Goal: Transaction & Acquisition: Purchase product/service

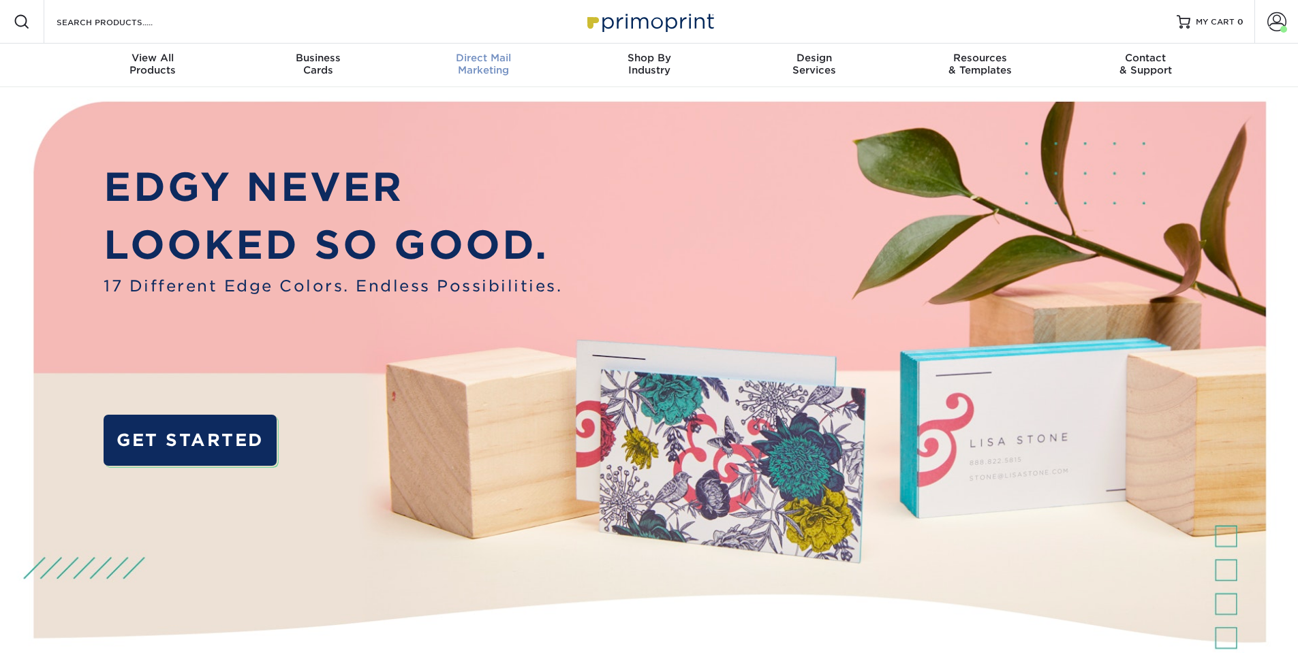
click at [491, 51] on link "Direct Mail Marketing" at bounding box center [484, 66] width 166 height 44
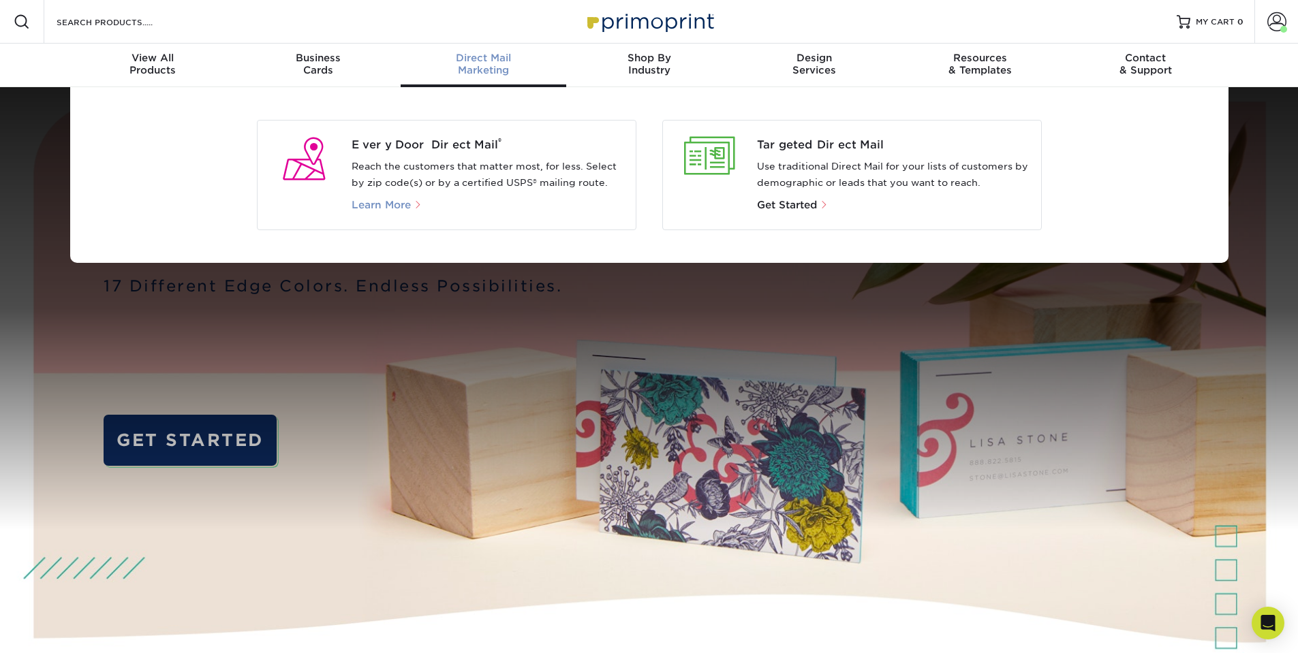
click at [404, 199] on span "Learn More" at bounding box center [381, 205] width 59 height 12
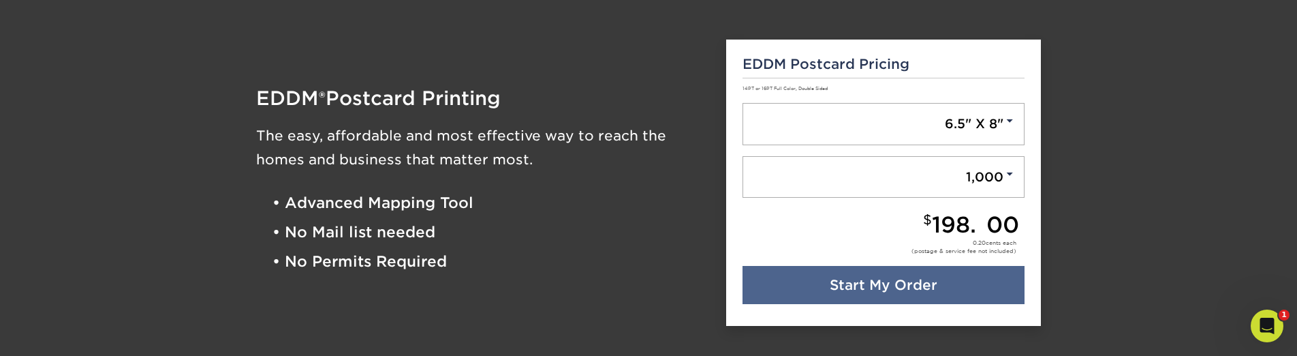
scroll to position [164, 0]
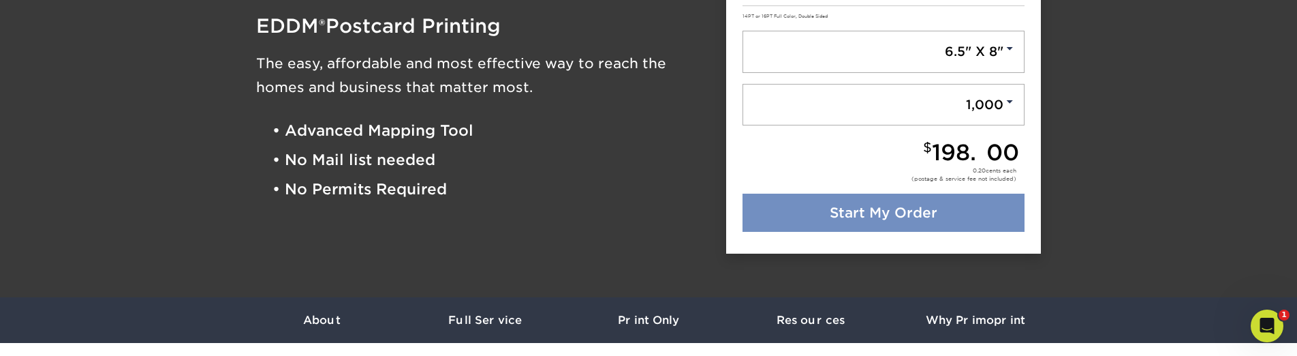
click at [897, 204] on link "Start My Order" at bounding box center [884, 213] width 283 height 38
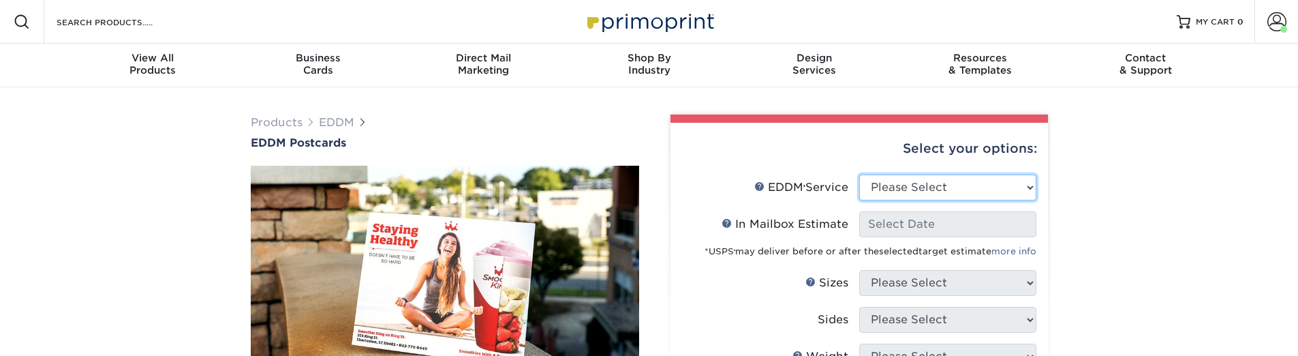
click at [903, 190] on select "Please Select Full Service Print Only" at bounding box center [947, 187] width 177 height 26
select select "full_service"
click at [859, 174] on select "Please Select Full Service Print Only" at bounding box center [947, 187] width 177 height 26
select select "-1"
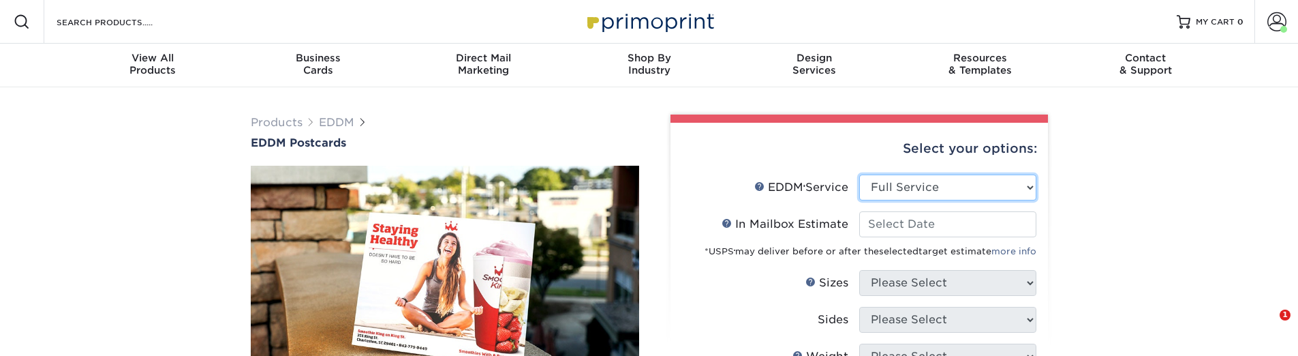
select select "-1"
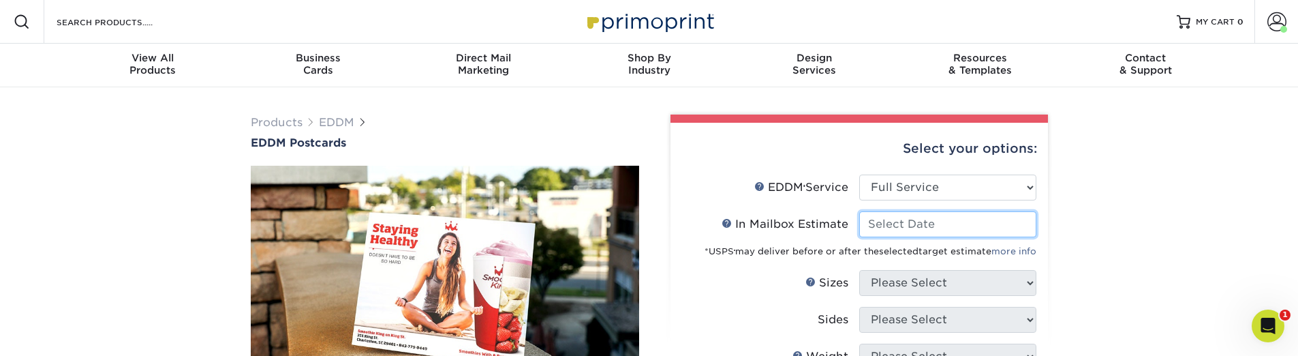
click at [912, 221] on input "In Mailbox Estimate Help In Mailbox Estimate" at bounding box center [947, 224] width 177 height 26
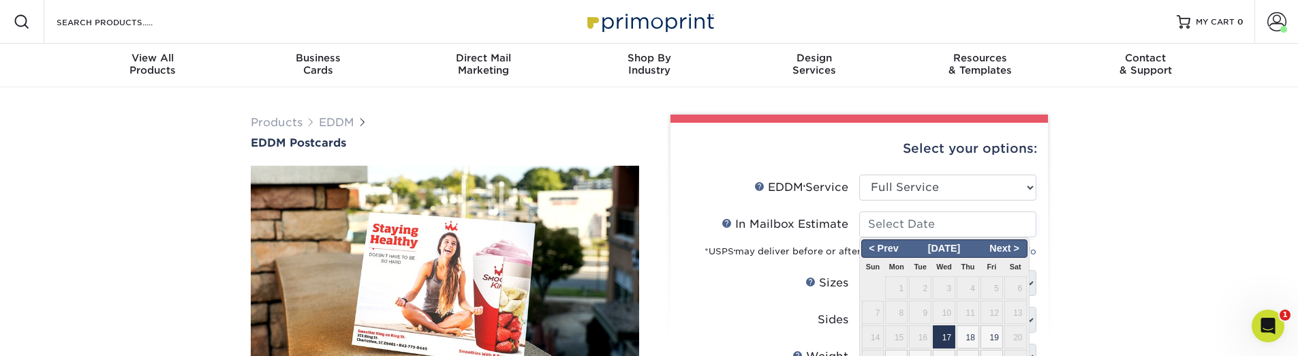
click at [943, 340] on span "17" at bounding box center [944, 336] width 22 height 23
type input "[DATE]"
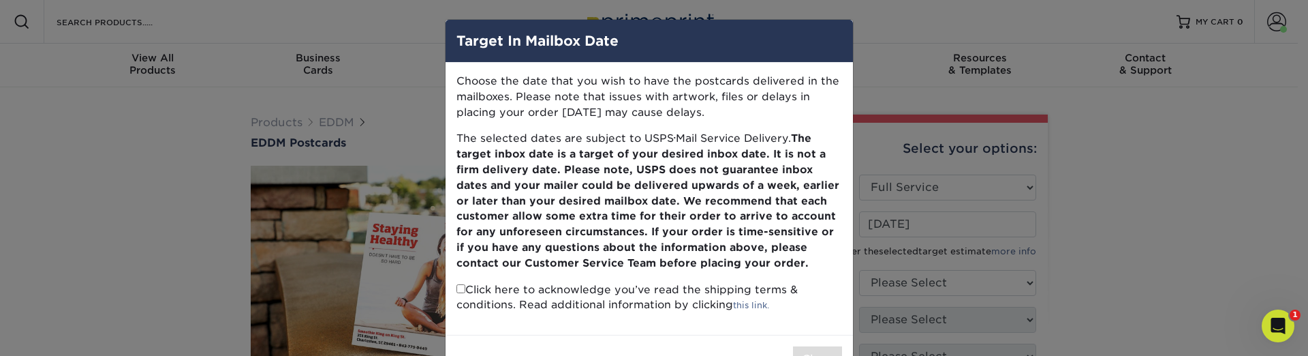
click at [457, 289] on input "checkbox" at bounding box center [461, 288] width 9 height 9
checkbox input "true"
click at [820, 353] on button "Close" at bounding box center [817, 359] width 49 height 26
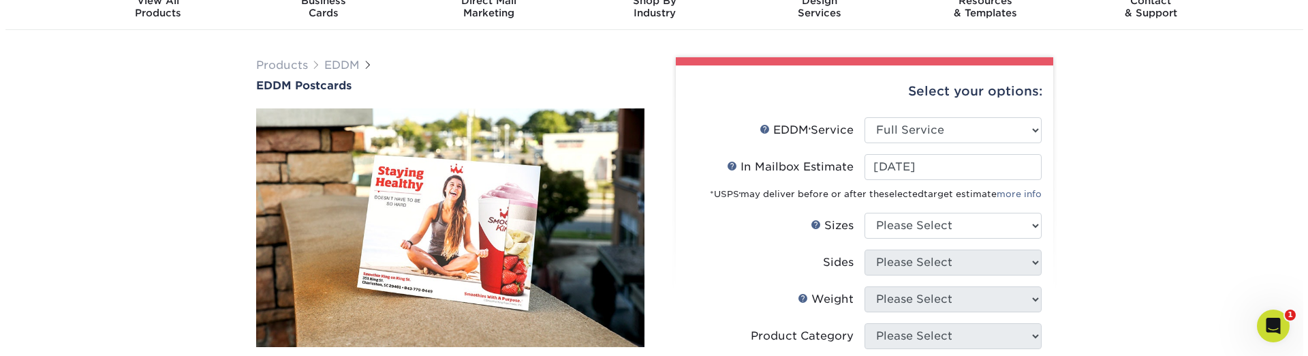
scroll to position [164, 0]
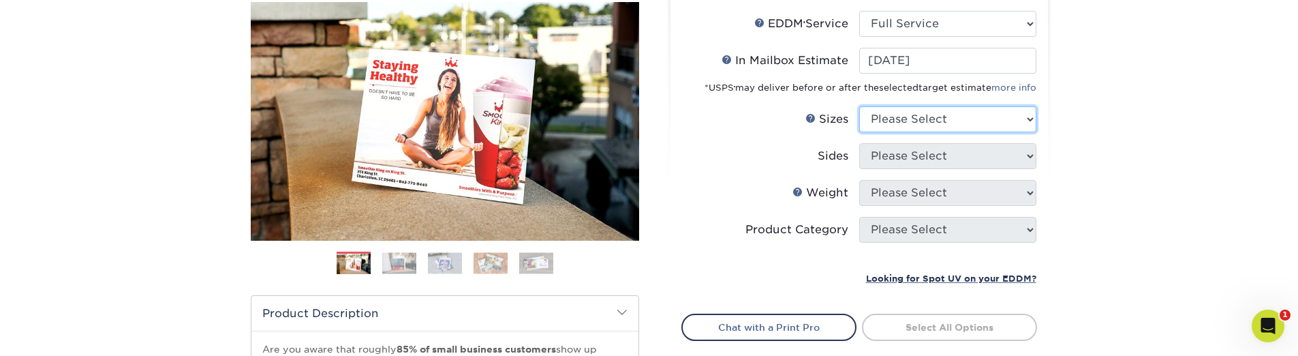
select select "6.50x8.00"
click at [859, 106] on select "Please Select 4.5" x 12" 6" x 12" 6.5" x 8" 6.5" x 9" 6.5" x 12" 7" x 8.5" 8" x…" at bounding box center [947, 119] width 177 height 26
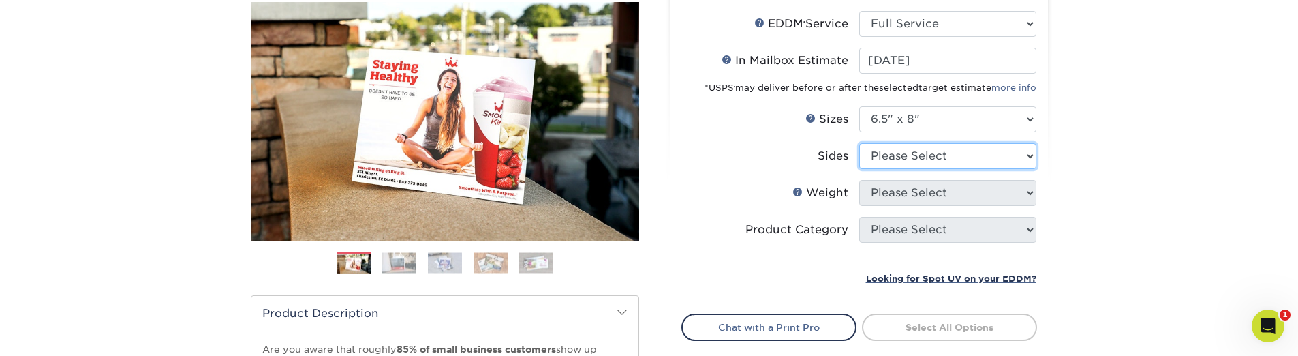
select select "13abbda7-1d64-4f25-8bb2-c179b224825d"
click at [859, 143] on select "Please Select Print Both Sides Print Front Only" at bounding box center [947, 156] width 177 height 26
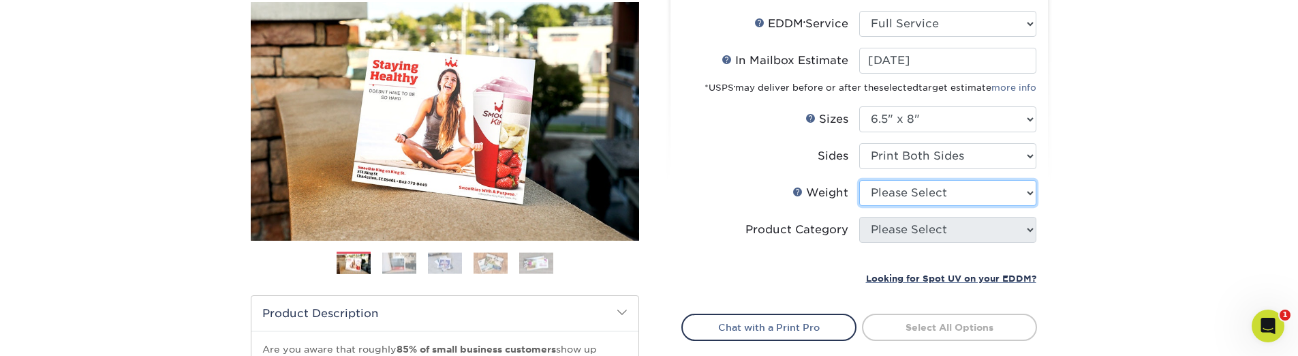
select select "16PT"
click at [859, 180] on select "Please Select 16PT 14PT" at bounding box center [947, 193] width 177 height 26
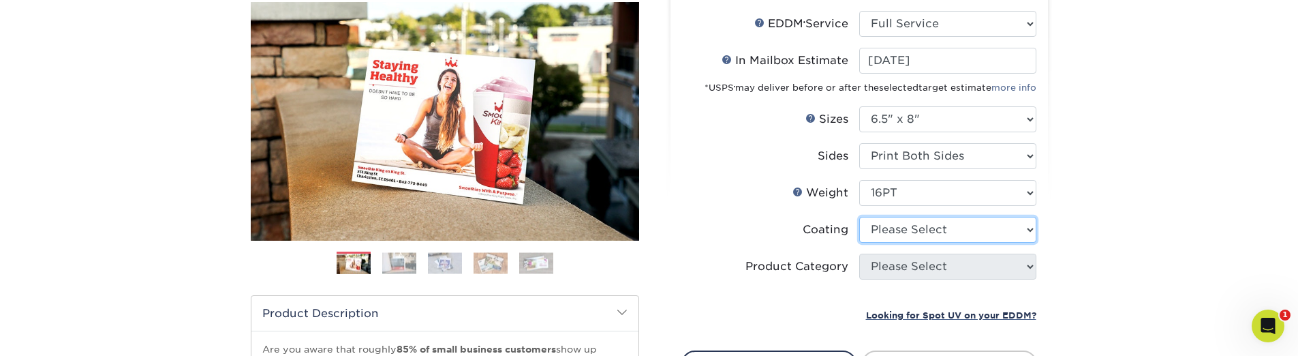
select select "121bb7b5-3b4d-429f-bd8d-bbf80e953313"
click at [859, 217] on select at bounding box center [947, 230] width 177 height 26
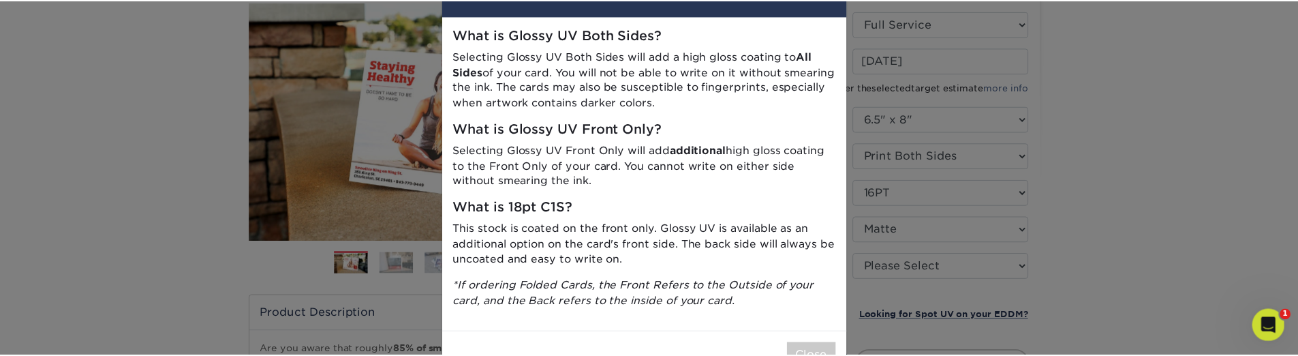
scroll to position [90, 0]
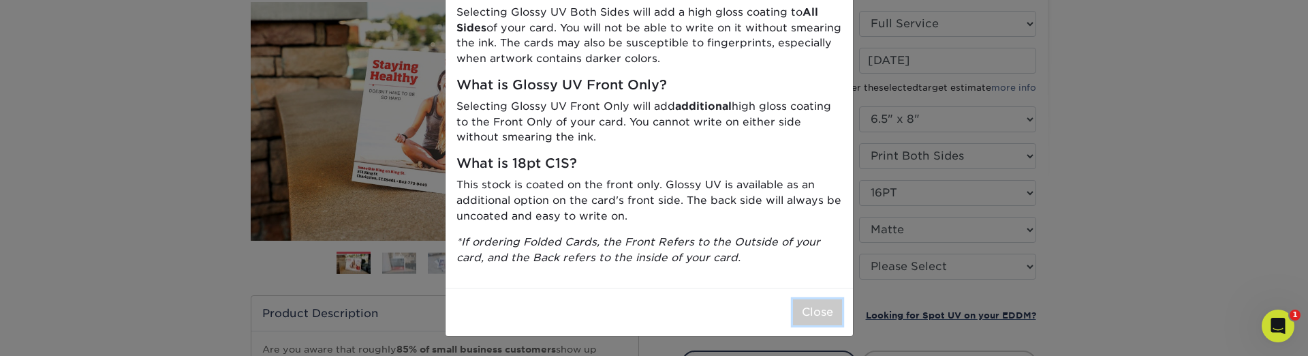
click at [807, 313] on button "Close" at bounding box center [817, 312] width 49 height 26
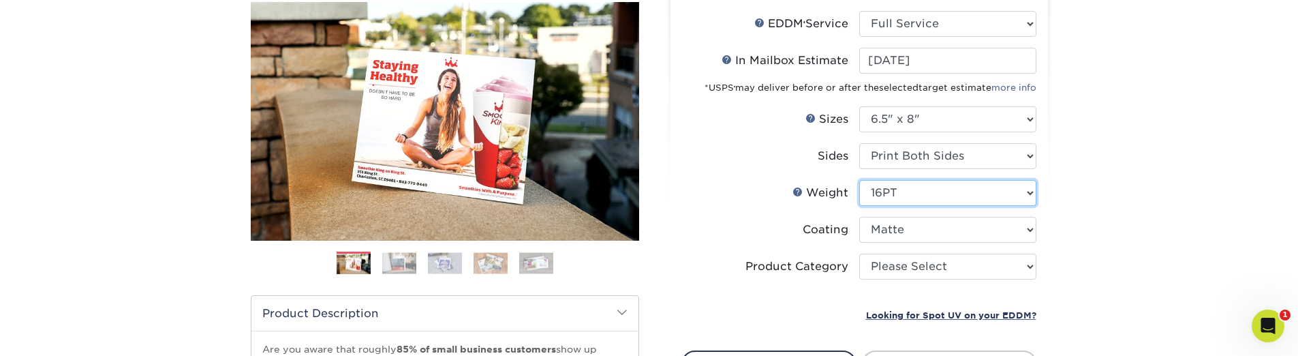
drag, startPoint x: 922, startPoint y: 191, endPoint x: 1183, endPoint y: 179, distance: 261.3
click at [1183, 179] on div "Products EDDM EDDM Postcards Previous Next" at bounding box center [649, 288] width 1298 height 728
drag, startPoint x: 983, startPoint y: 239, endPoint x: 1103, endPoint y: 228, distance: 120.5
click at [1103, 228] on div "Products EDDM EDDM Postcards Previous Next" at bounding box center [649, 288] width 1298 height 728
type input "0d2f34e2-947b-42e1-92e7-d2b9bd0eaead"
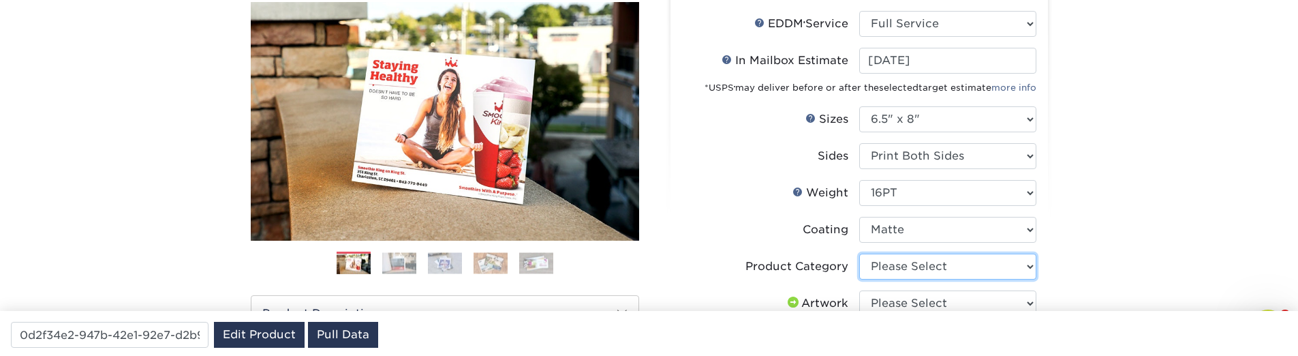
select select "9b7272e0-d6c8-4c3c-8e97-d3a1bcdab858"
click at [859, 253] on select "Please Select Postcards" at bounding box center [947, 266] width 177 height 26
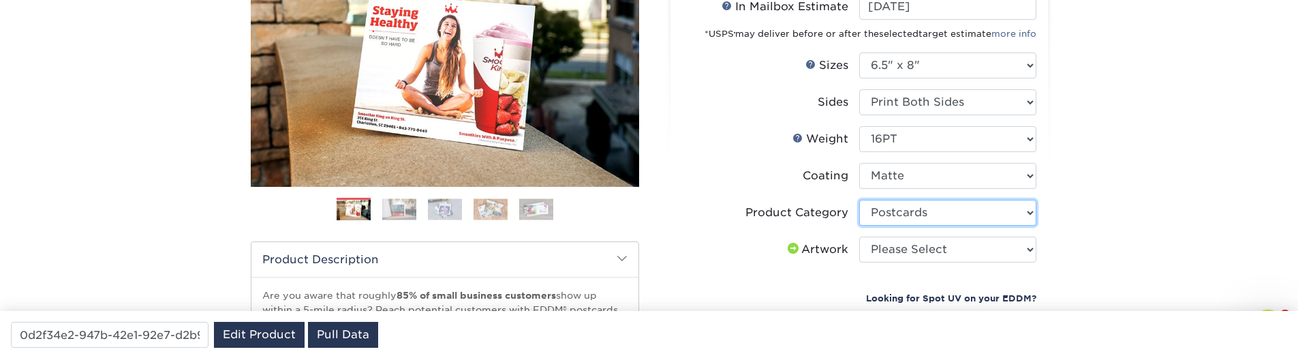
scroll to position [245, 0]
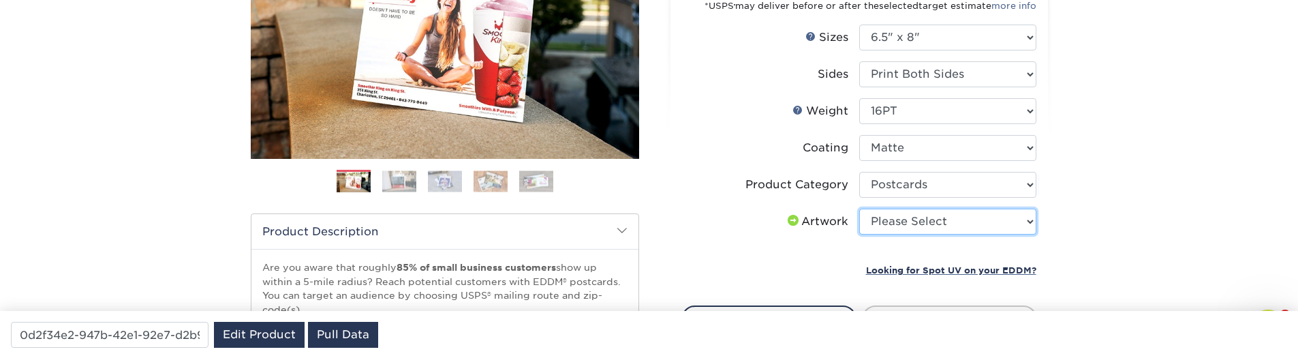
click at [885, 228] on select "Please Select I will upload files I need a design - $150" at bounding box center [947, 221] width 177 height 26
select select "upload"
click at [859, 208] on select "Please Select I will upload files I need a design - $150" at bounding box center [947, 221] width 177 height 26
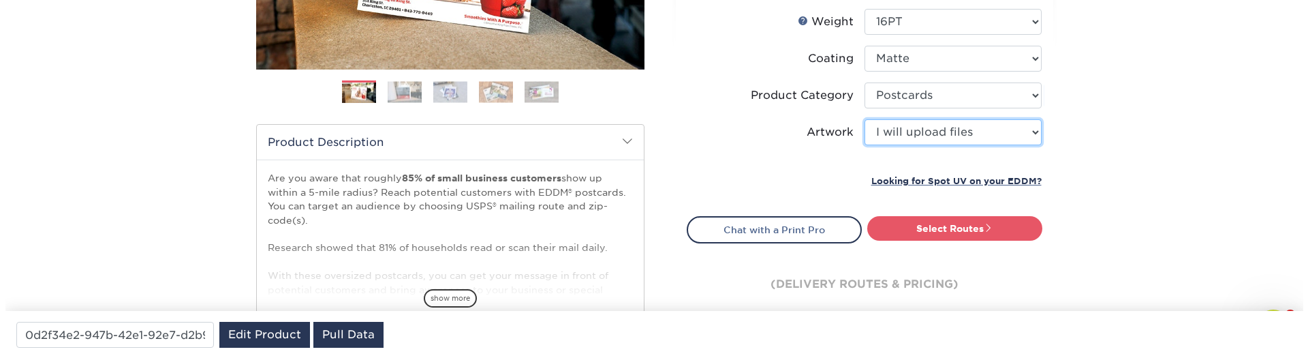
scroll to position [409, 0]
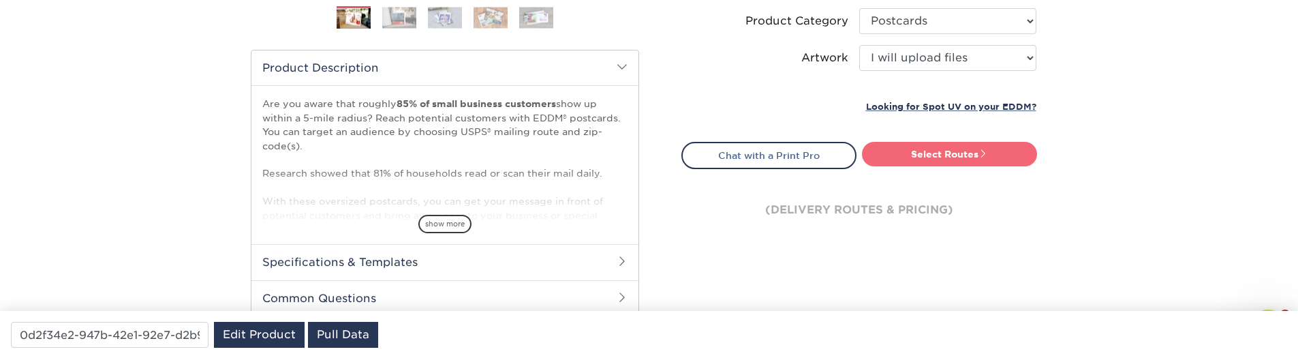
click at [913, 154] on link "Select Routes" at bounding box center [949, 154] width 175 height 25
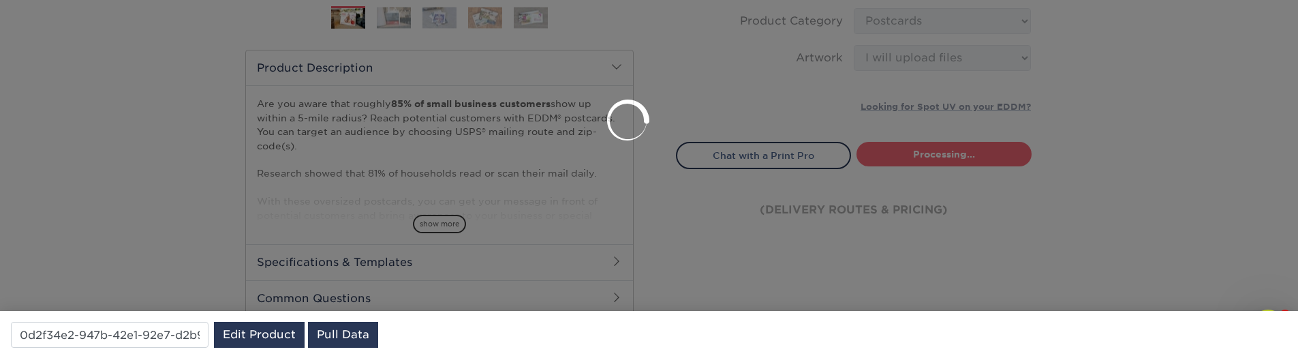
scroll to position [0, 0]
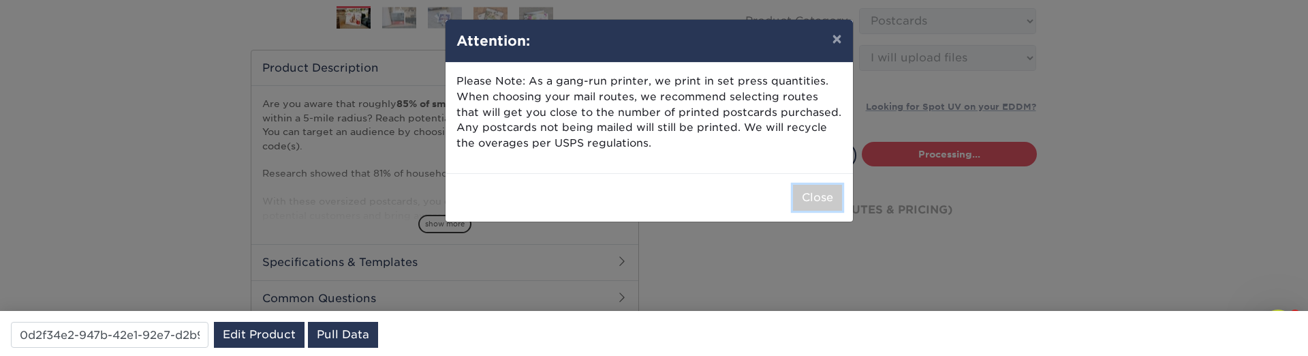
click at [842, 206] on div "Close" at bounding box center [649, 197] width 407 height 48
click at [831, 200] on button "Close" at bounding box center [817, 198] width 49 height 26
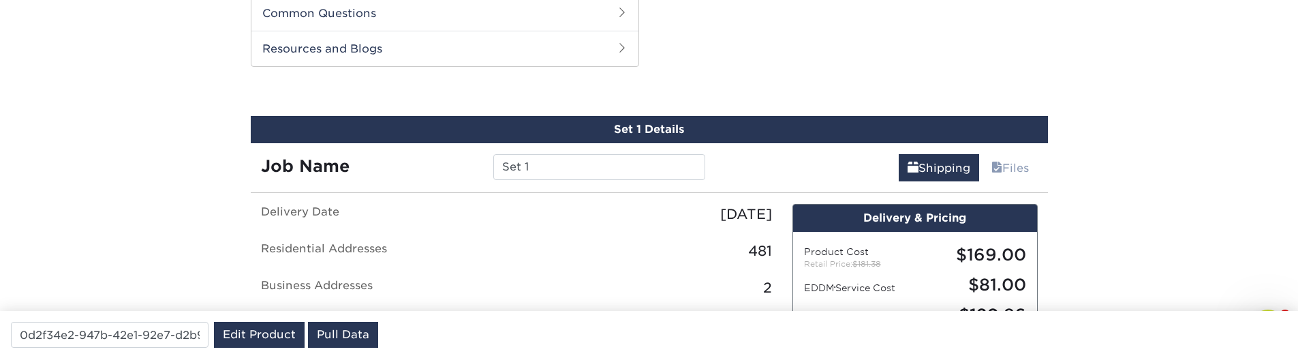
scroll to position [799, 0]
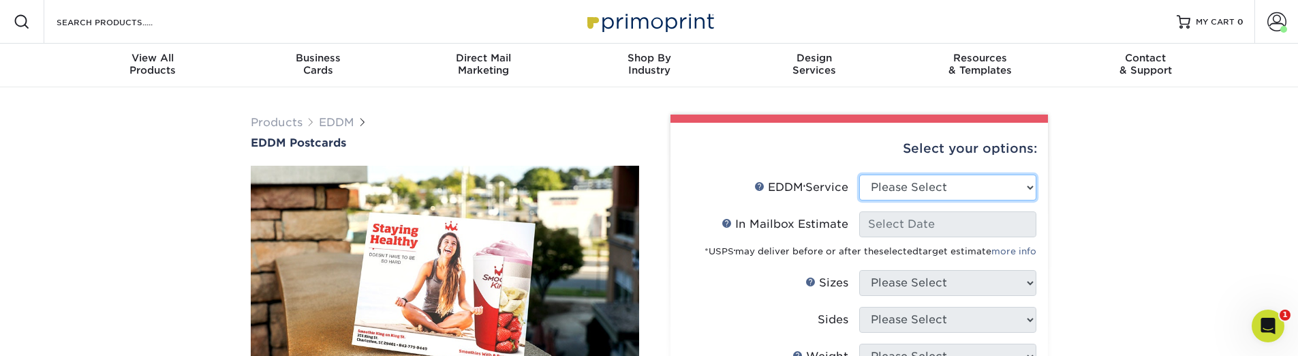
select select "full_service"
click at [859, 174] on select "Please Select Full Service Print Only" at bounding box center [947, 187] width 177 height 26
select select "-1"
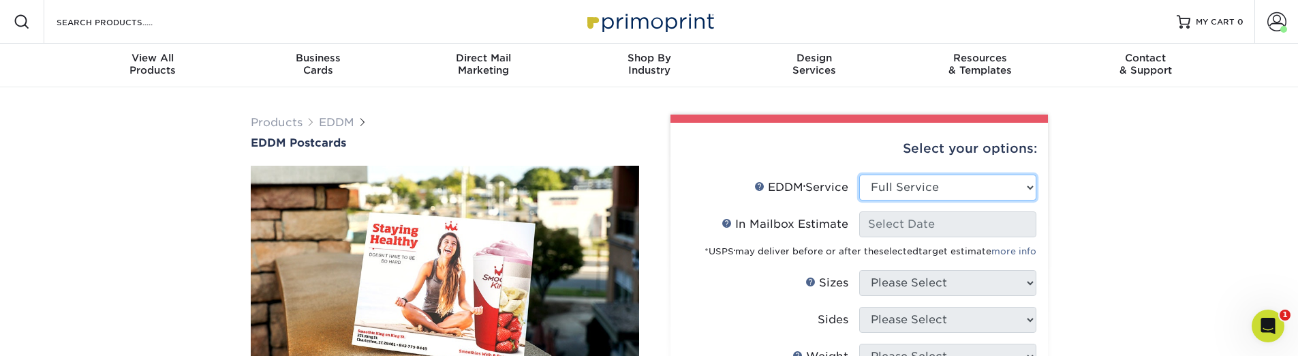
select select "-1"
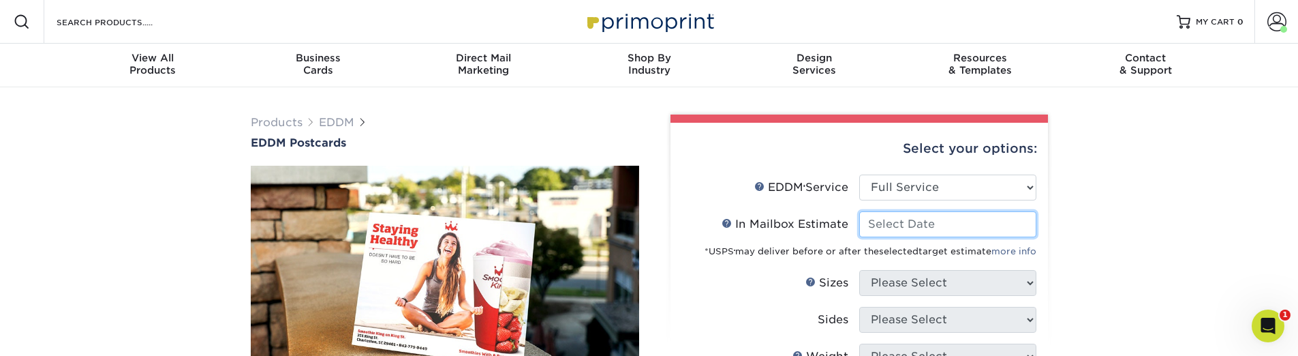
click at [901, 226] on input "In Mailbox Estimate Help In Mailbox Estimate" at bounding box center [947, 224] width 177 height 26
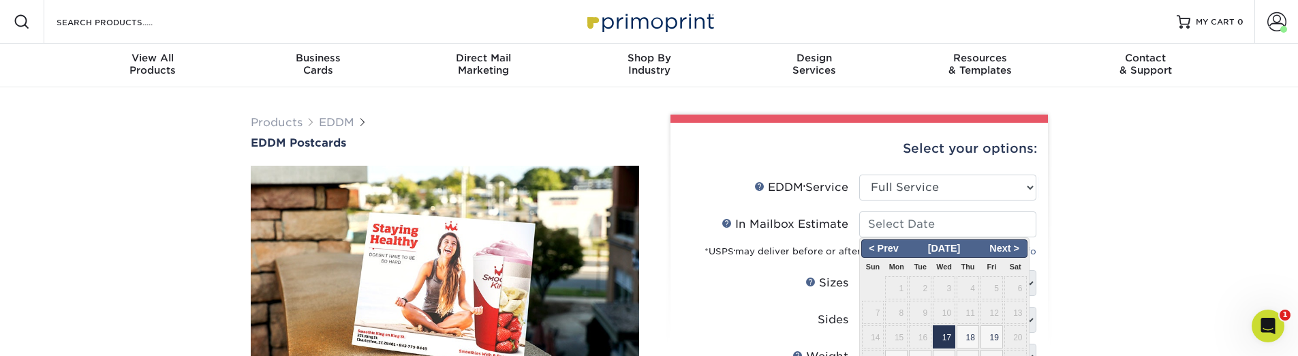
click at [944, 339] on span "17" at bounding box center [944, 336] width 22 height 23
type input "[DATE]"
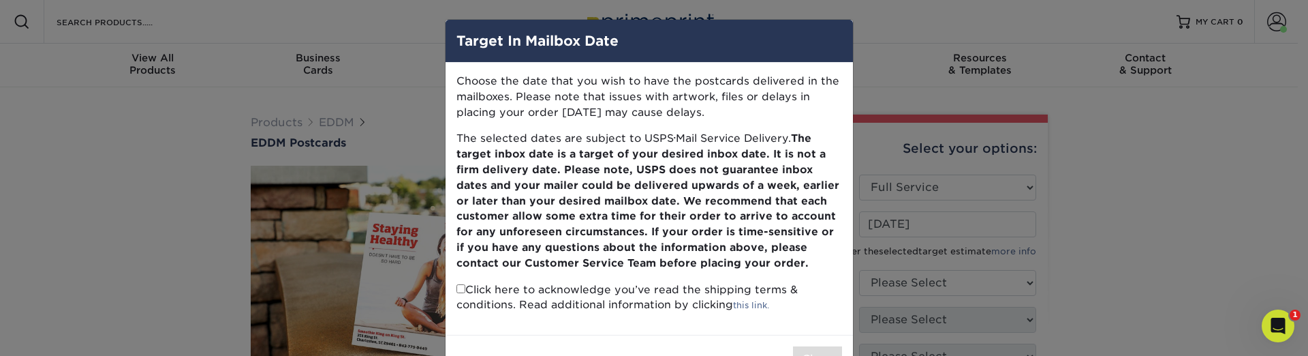
click at [460, 294] on p "Click here to acknowledge you’ve read the shipping terms & conditions. Read add…" at bounding box center [650, 297] width 386 height 31
click at [457, 292] on input "checkbox" at bounding box center [461, 288] width 9 height 9
checkbox input "true"
click at [807, 352] on button "Close" at bounding box center [817, 359] width 49 height 26
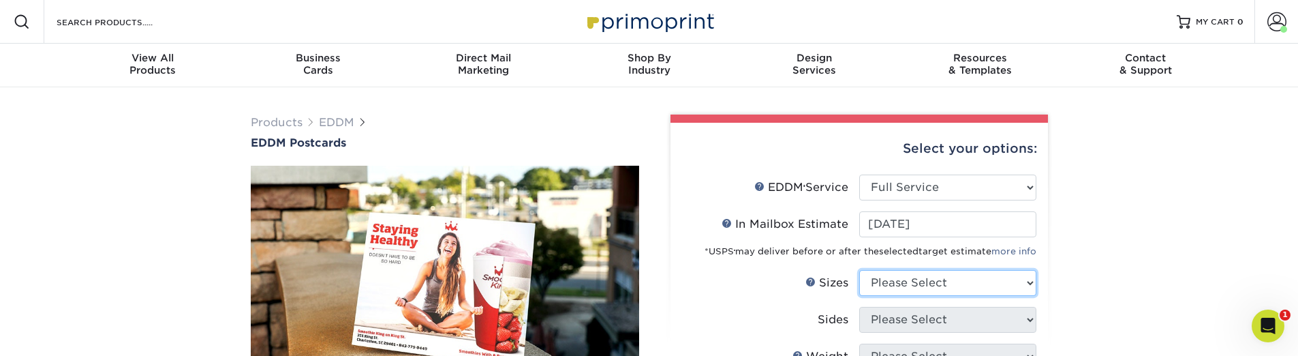
click at [881, 278] on select "Please Select 4.5" x 12" 6" x 12" 6.5" x 8" 6.5" x 9" 6.5" x 12" 7" x 8.5" 8" x…" at bounding box center [947, 283] width 177 height 26
click at [891, 290] on select "Please Select 4.5" x 12" 6" x 12" 6.5" x 8" 6.5" x 9" 6.5" x 12" 7" x 8.5" 8" x…" at bounding box center [947, 283] width 177 height 26
select select "6.50x8.00"
click at [859, 270] on select "Please Select 4.5" x 12" 6" x 12" 6.5" x 8" 6.5" x 9" 6.5" x 12" 7" x 8.5" 8" x…" at bounding box center [947, 283] width 177 height 26
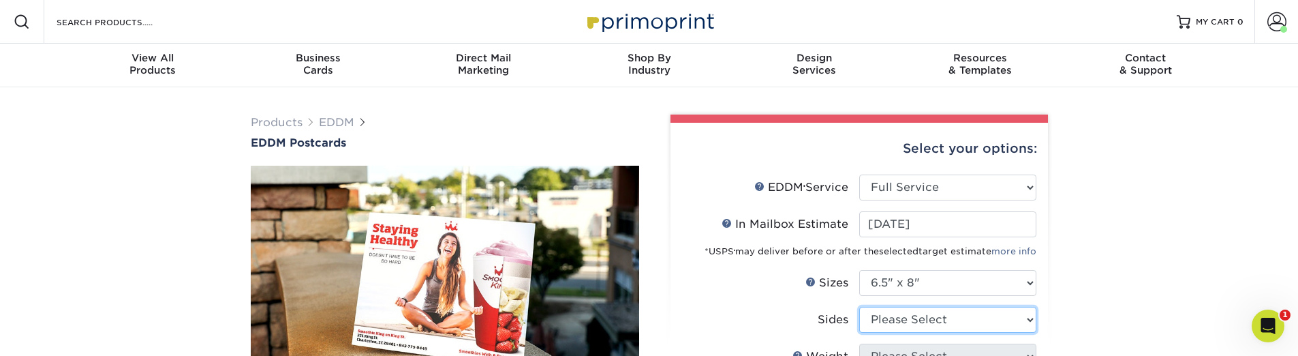
click at [915, 323] on select "Please Select Print Both Sides Print Front Only" at bounding box center [947, 320] width 177 height 26
select select "13abbda7-1d64-4f25-8bb2-c179b224825d"
click at [859, 307] on select "Please Select Print Both Sides Print Front Only" at bounding box center [947, 320] width 177 height 26
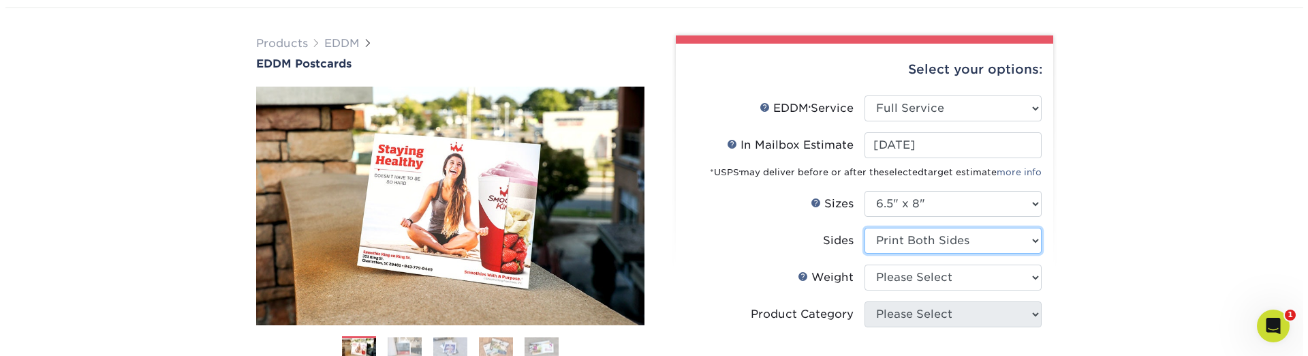
scroll to position [82, 0]
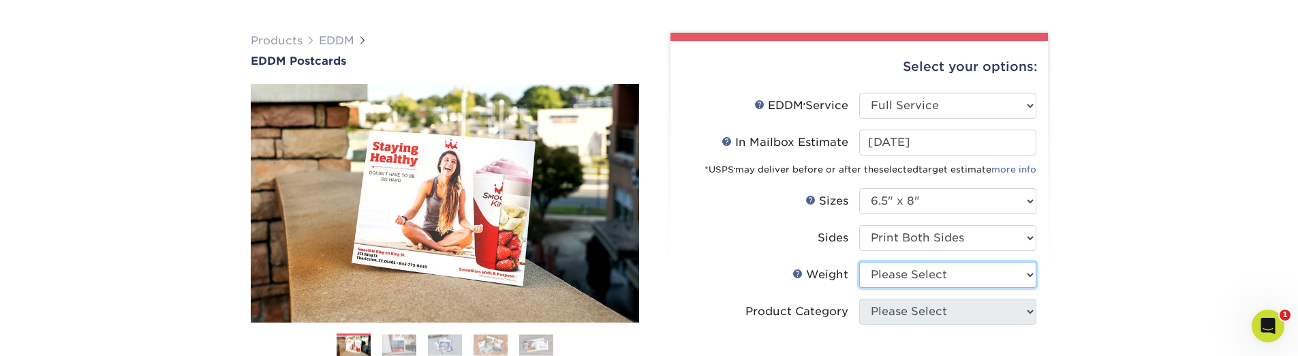
click at [914, 271] on select "Please Select 16PT 14PT" at bounding box center [947, 275] width 177 height 26
click at [906, 281] on select "Please Select 16PT 14PT" at bounding box center [947, 275] width 177 height 26
select select "16PT"
click at [859, 262] on select "Please Select 16PT 14PT" at bounding box center [947, 275] width 177 height 26
click at [0, 0] on select at bounding box center [0, 0] width 0 height 0
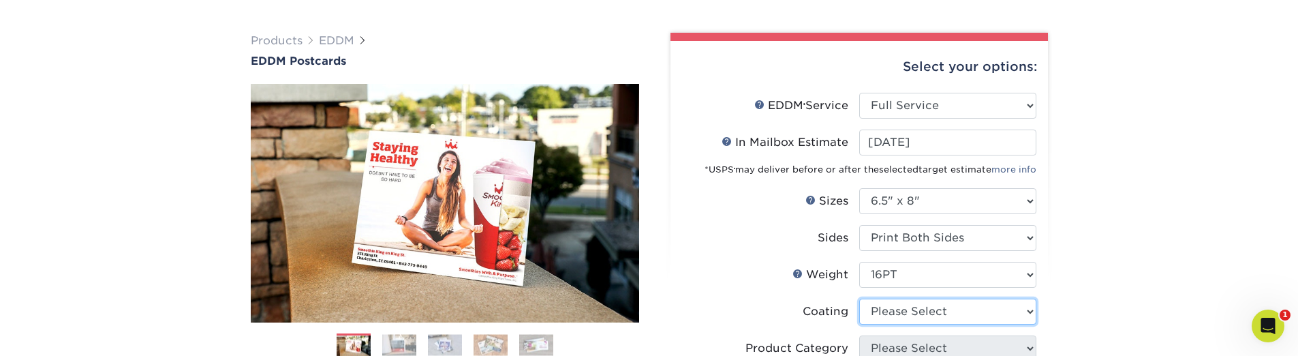
select select "121bb7b5-3b4d-429f-bd8d-bbf80e953313"
click at [859, 298] on select at bounding box center [947, 311] width 177 height 26
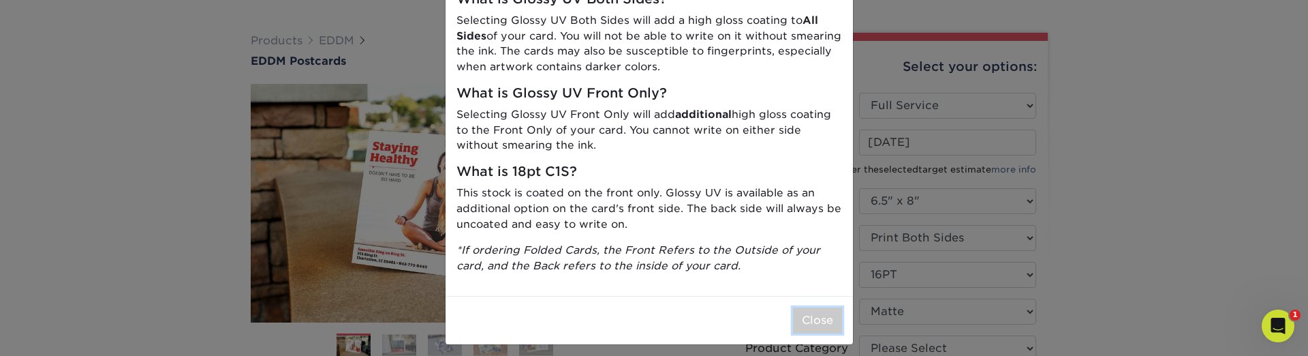
click at [793, 318] on button "Close" at bounding box center [817, 320] width 49 height 26
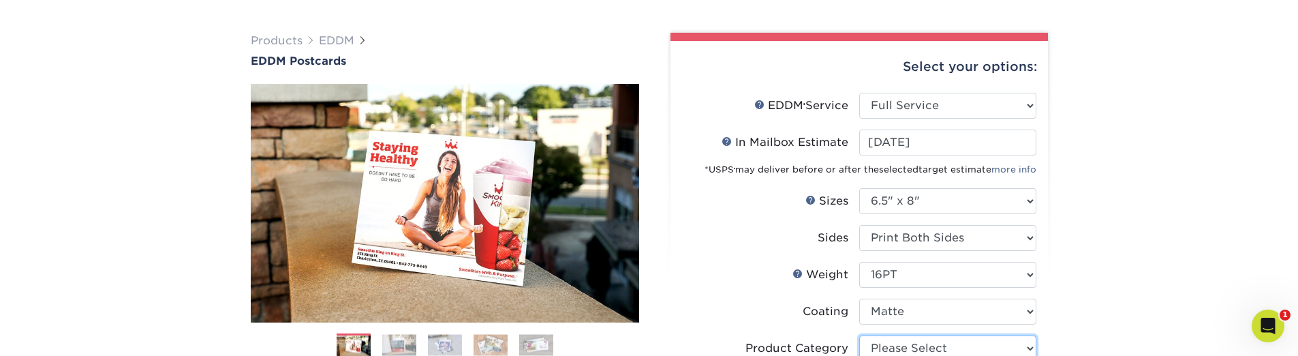
click at [884, 347] on select "Please Select Postcards" at bounding box center [947, 348] width 177 height 26
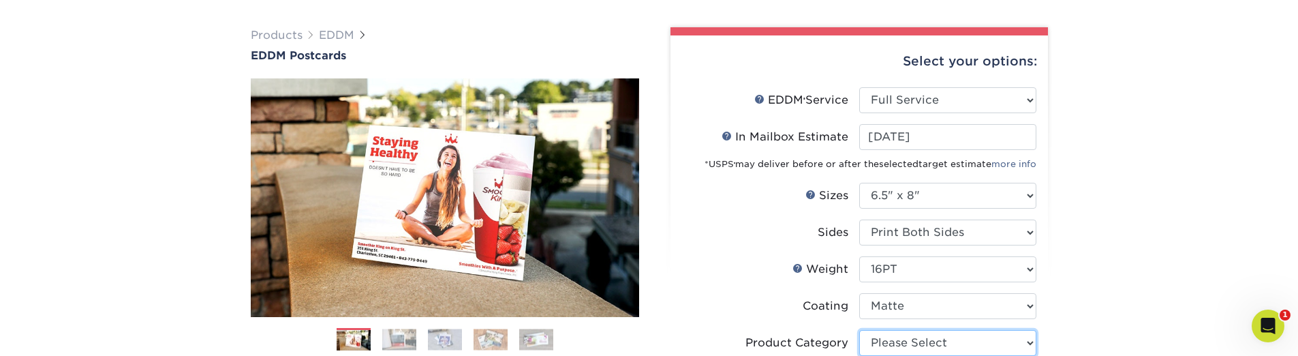
select select "9b7272e0-d6c8-4c3c-8e97-d3a1bcdab858"
click at [859, 330] on select "Please Select Postcards" at bounding box center [947, 343] width 177 height 26
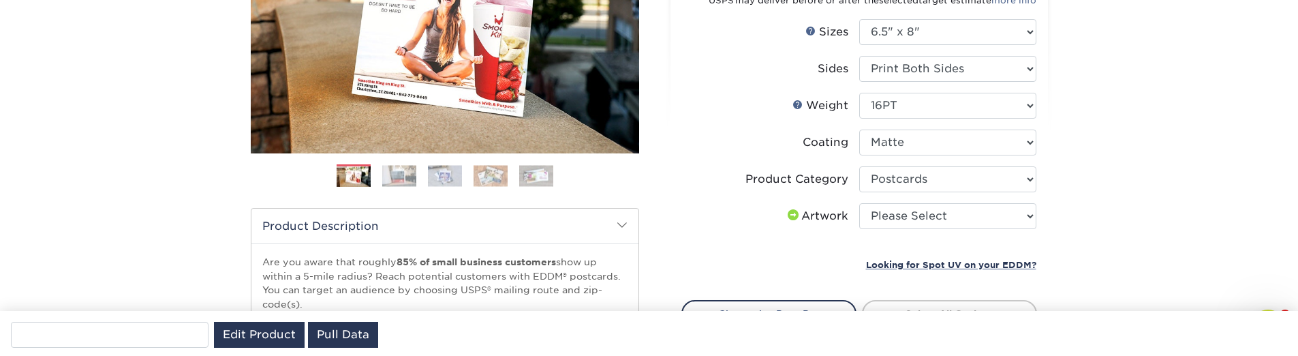
type input "0d2f34e2-947b-42e1-92e7-d2b9bd0eaead"
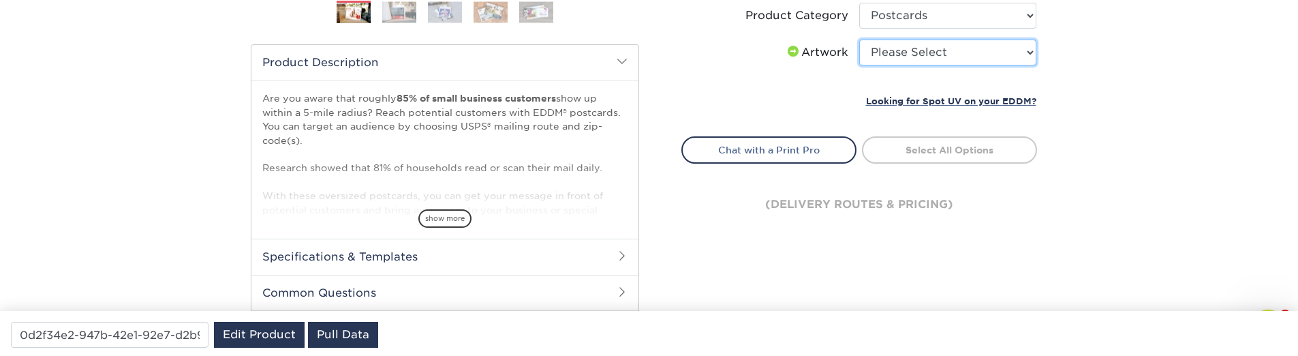
click at [899, 65] on select "Please Select I will upload files I need a design - $150" at bounding box center [947, 53] width 177 height 26
click at [888, 65] on select "Please Select I will upload files I need a design - $150" at bounding box center [947, 53] width 177 height 26
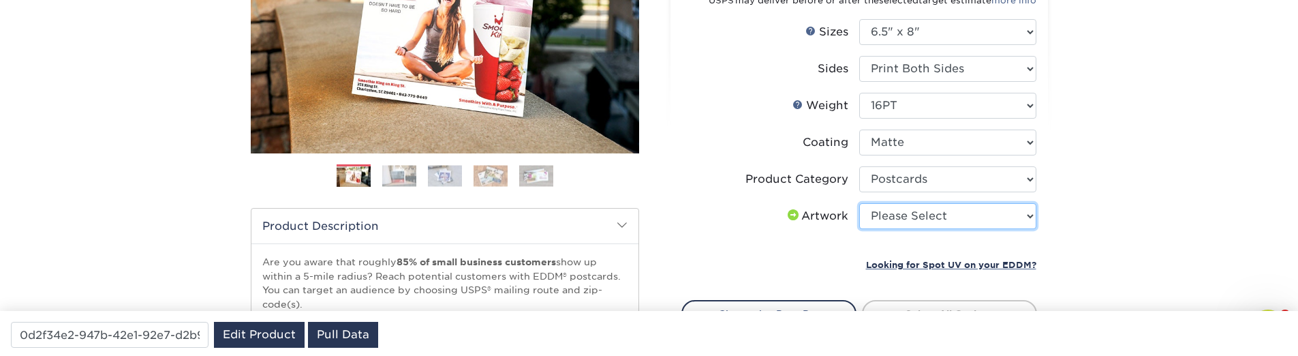
click at [923, 226] on select "Please Select I will upload files I need a design - $150" at bounding box center [947, 216] width 177 height 26
select select "upload"
click at [859, 203] on select "Please Select I will upload files I need a design - $150" at bounding box center [947, 216] width 177 height 26
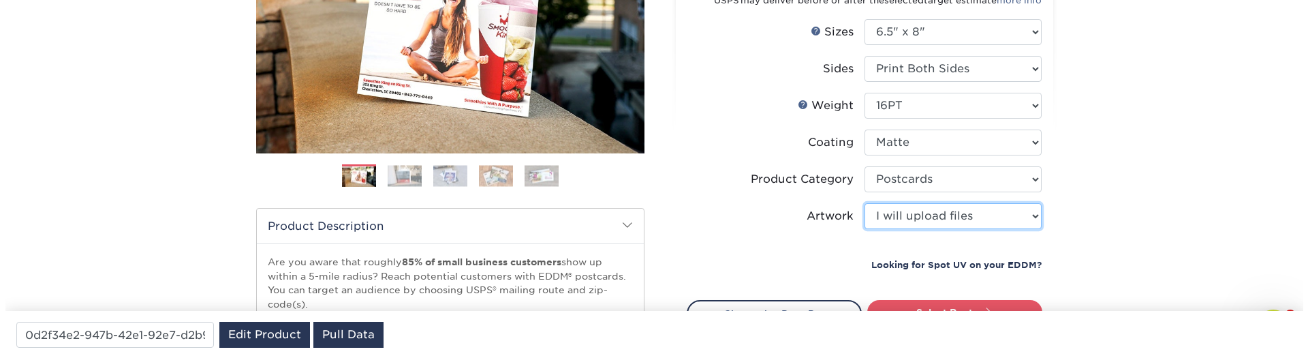
scroll to position [333, 0]
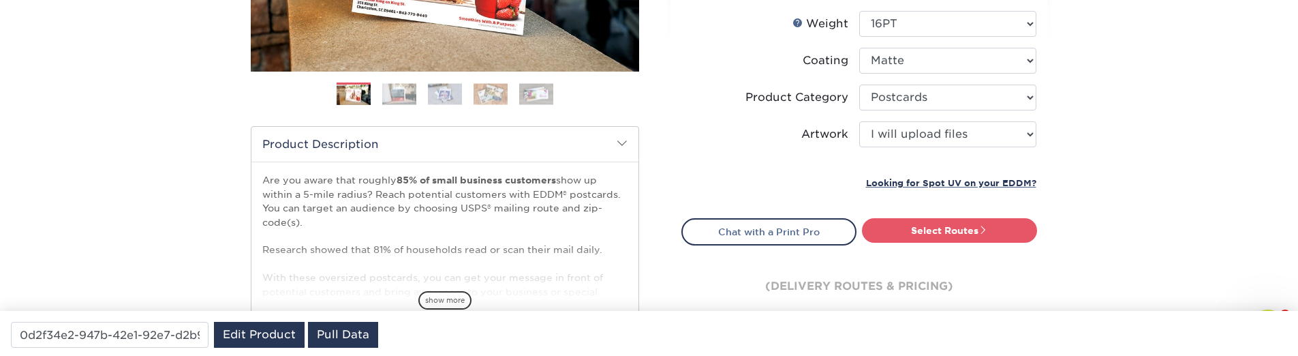
click at [936, 245] on div "Select Routes" at bounding box center [953, 231] width 188 height 27
click at [936, 236] on link "Select Routes" at bounding box center [949, 230] width 175 height 25
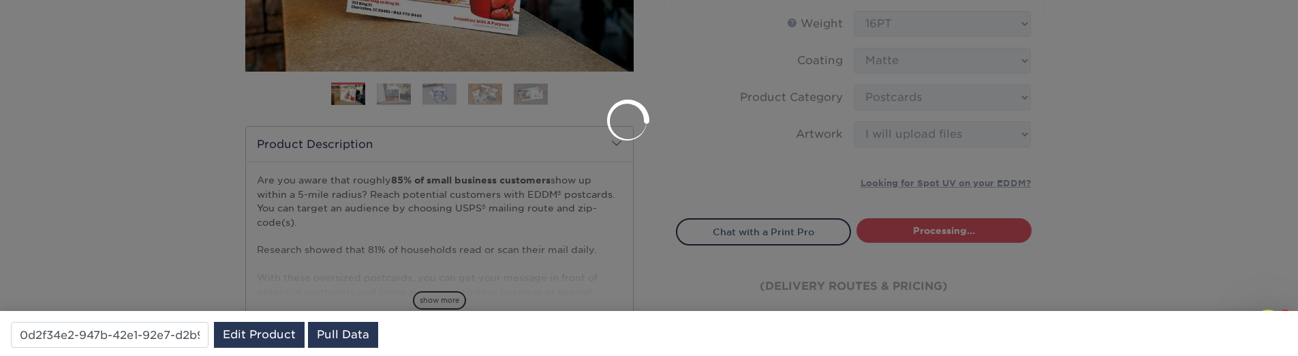
scroll to position [0, 0]
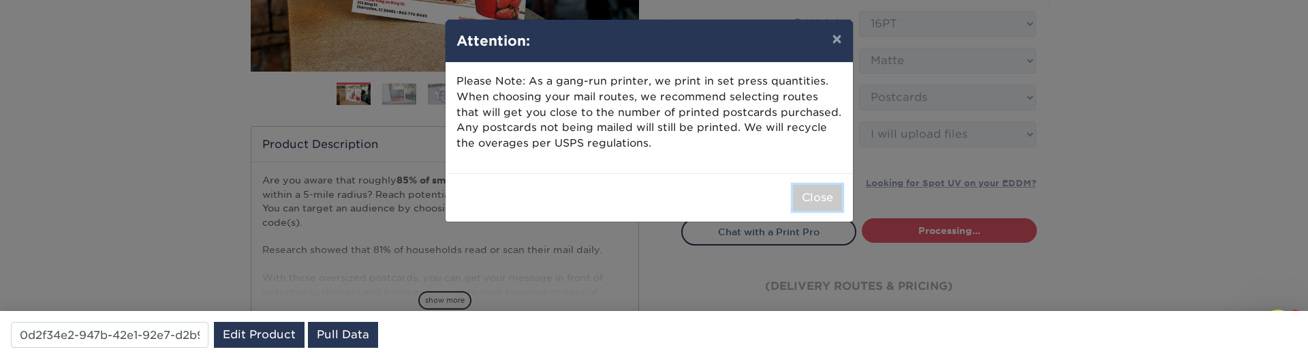
click at [823, 193] on button "Close" at bounding box center [817, 198] width 49 height 26
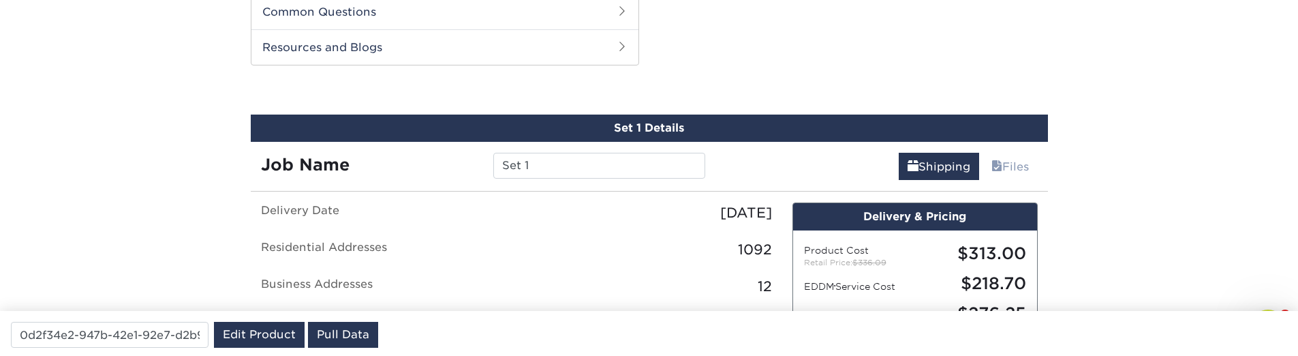
scroll to position [694, 0]
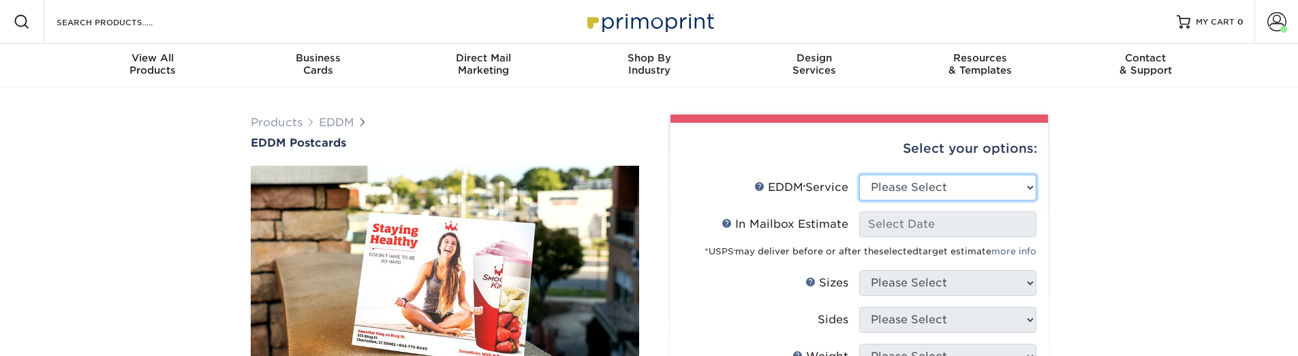
select select "full_service"
click at [859, 174] on select "Please Select Full Service Print Only" at bounding box center [947, 187] width 177 height 26
select select "-1"
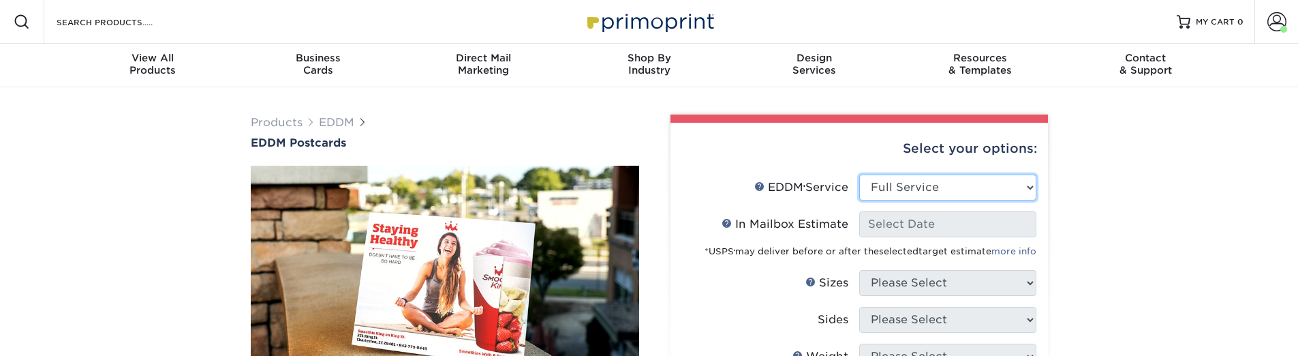
select select "-1"
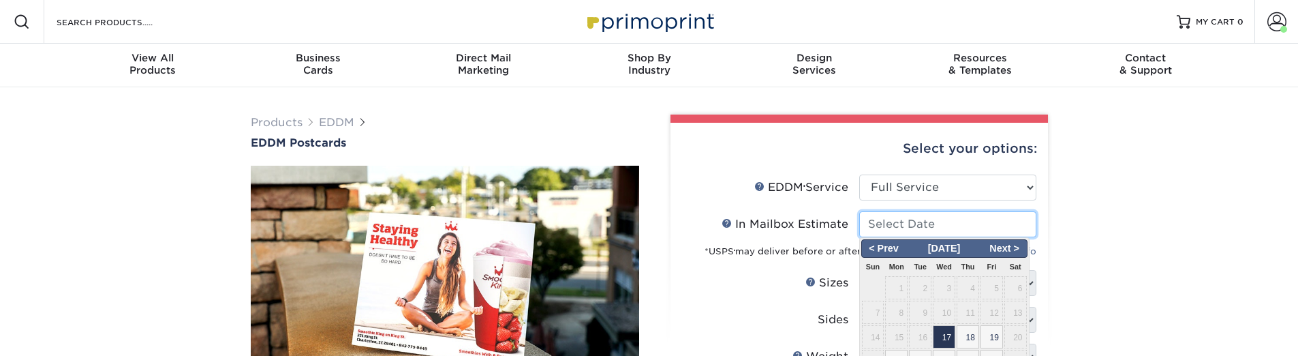
click at [929, 223] on input "In Mailbox Estimate Help In Mailbox Estimate" at bounding box center [947, 224] width 177 height 26
click at [944, 332] on span "17" at bounding box center [944, 336] width 22 height 23
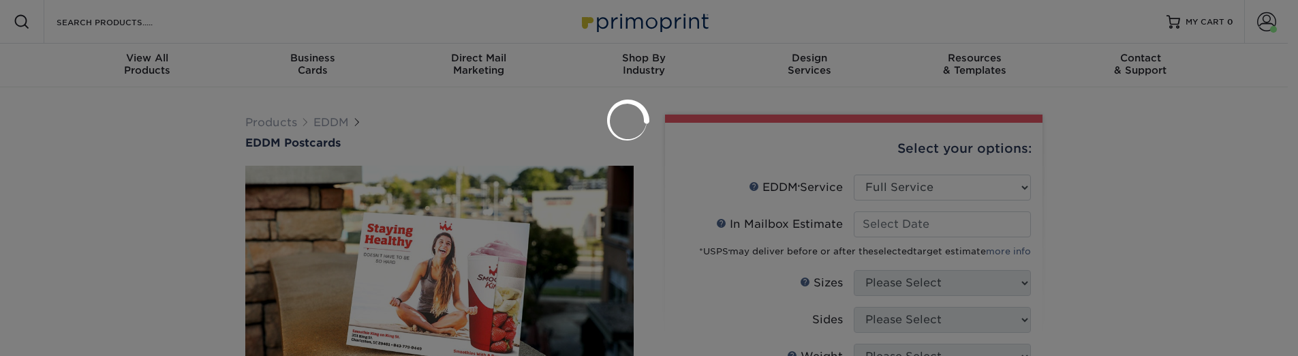
type input "[DATE]"
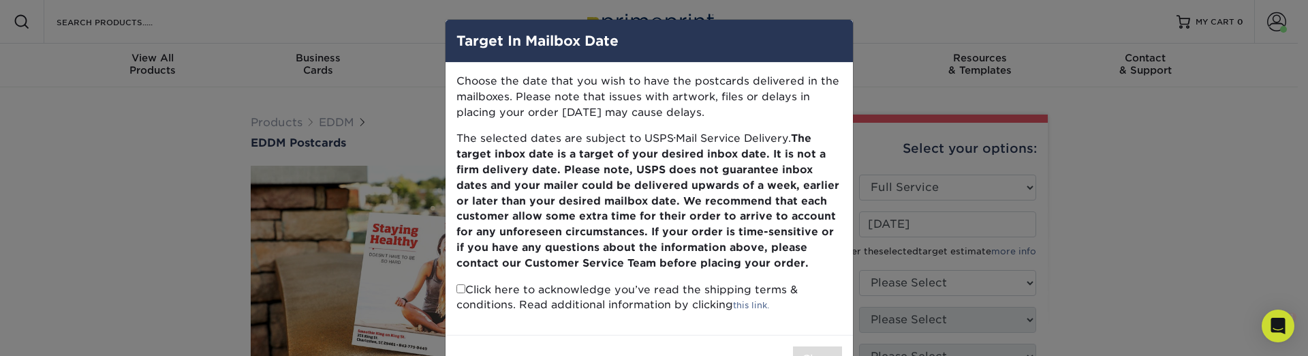
click at [459, 292] on input "checkbox" at bounding box center [461, 288] width 9 height 9
checkbox input "true"
click at [820, 347] on button "Close" at bounding box center [817, 359] width 49 height 26
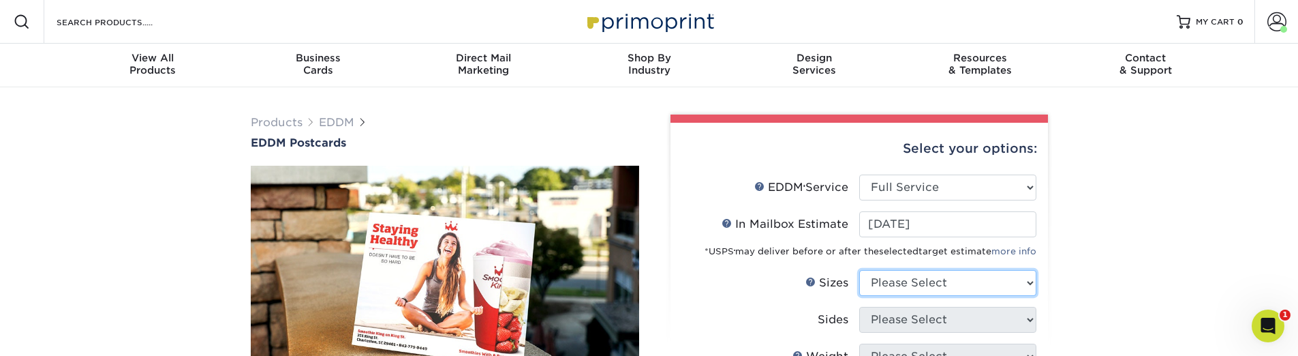
select select "6.50x8.00"
click at [859, 270] on select "Please Select 4.5" x 12" 6" x 12" 6.5" x 8" 6.5" x 9" 6.5" x 12" 7" x 8.5" 8" x…" at bounding box center [947, 283] width 177 height 26
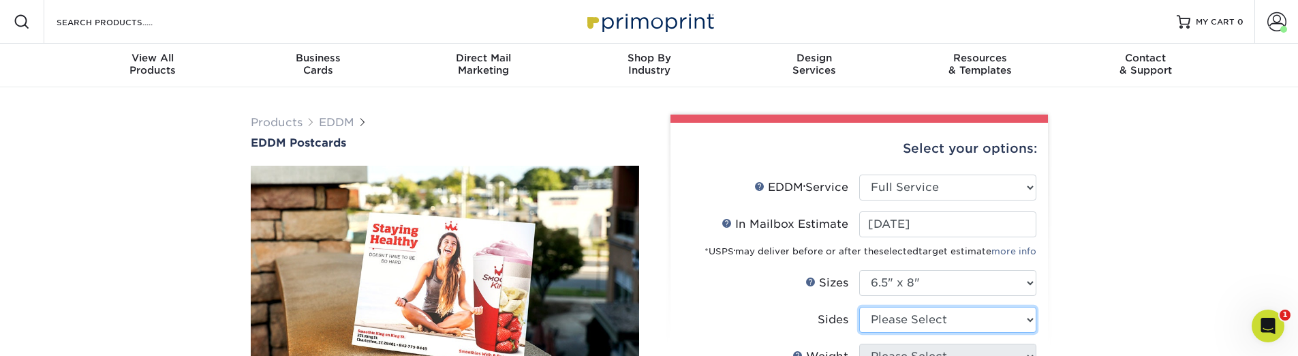
select select "13abbda7-1d64-4f25-8bb2-c179b224825d"
click at [859, 307] on select "Please Select Print Both Sides Print Front Only" at bounding box center [947, 320] width 177 height 26
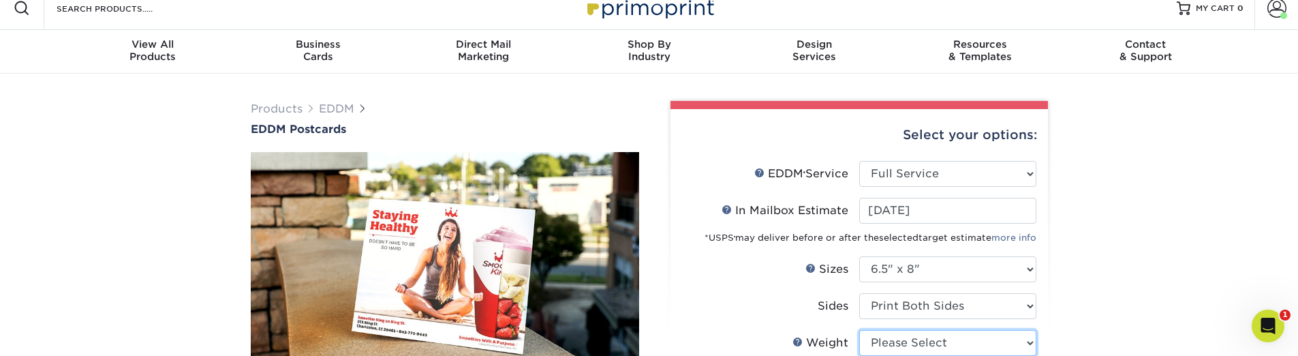
select select "16PT"
click at [859, 330] on select "Please Select 16PT 14PT" at bounding box center [947, 343] width 177 height 26
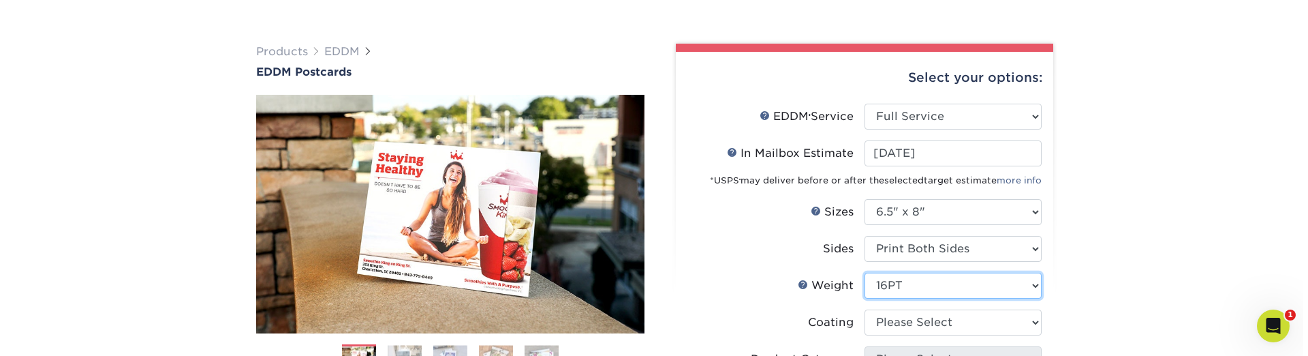
scroll to position [95, 0]
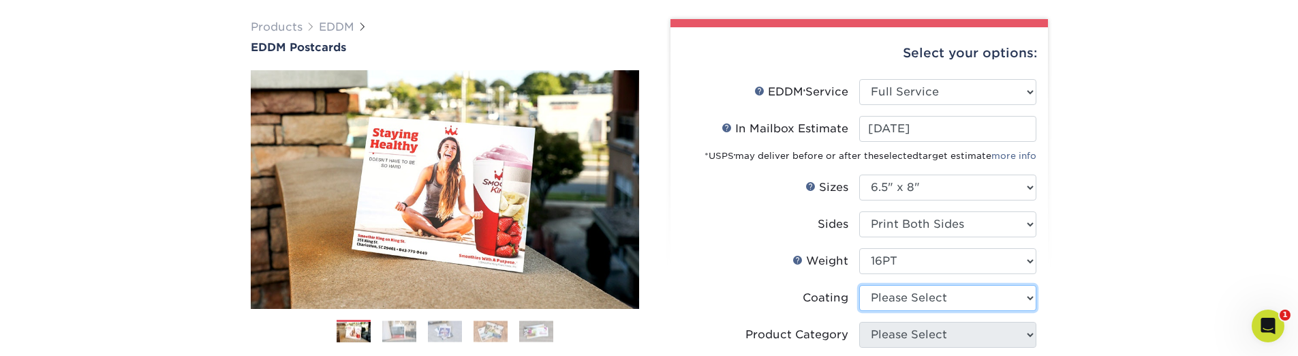
select select "121bb7b5-3b4d-429f-bd8d-bbf80e953313"
click at [859, 285] on select at bounding box center [947, 298] width 177 height 26
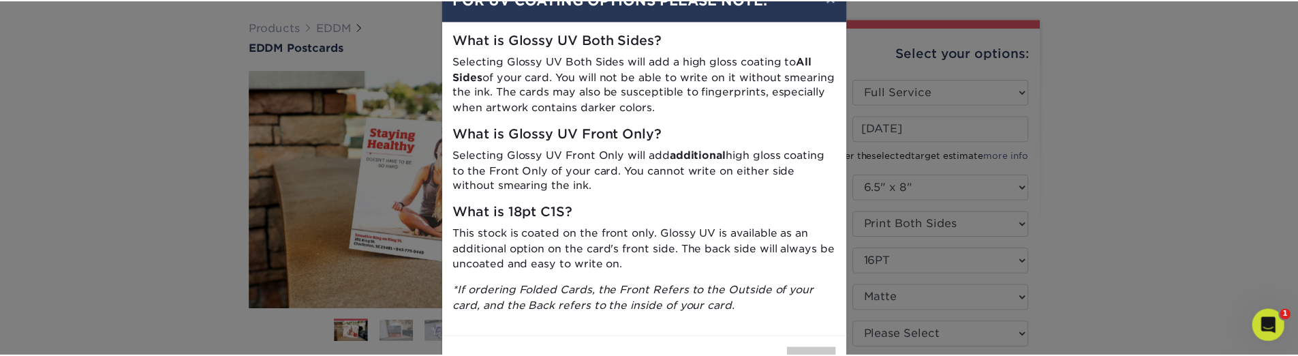
scroll to position [90, 0]
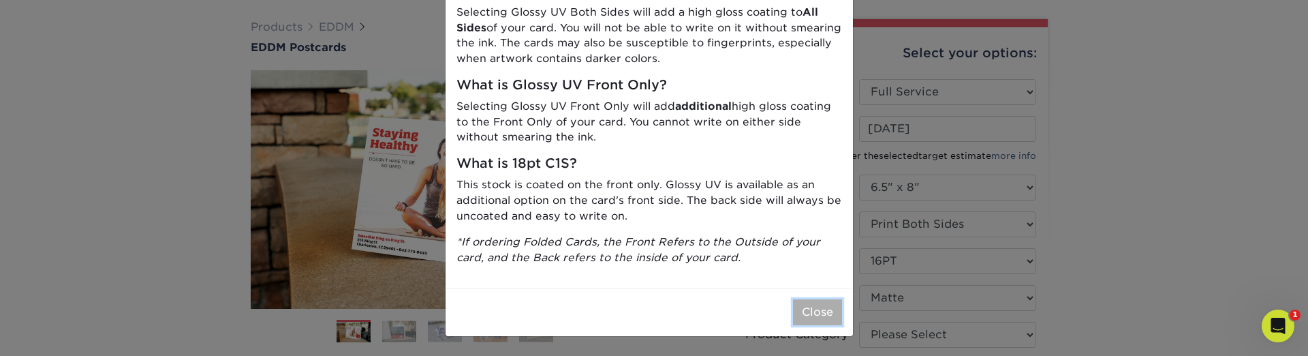
click at [799, 303] on button "Close" at bounding box center [817, 312] width 49 height 26
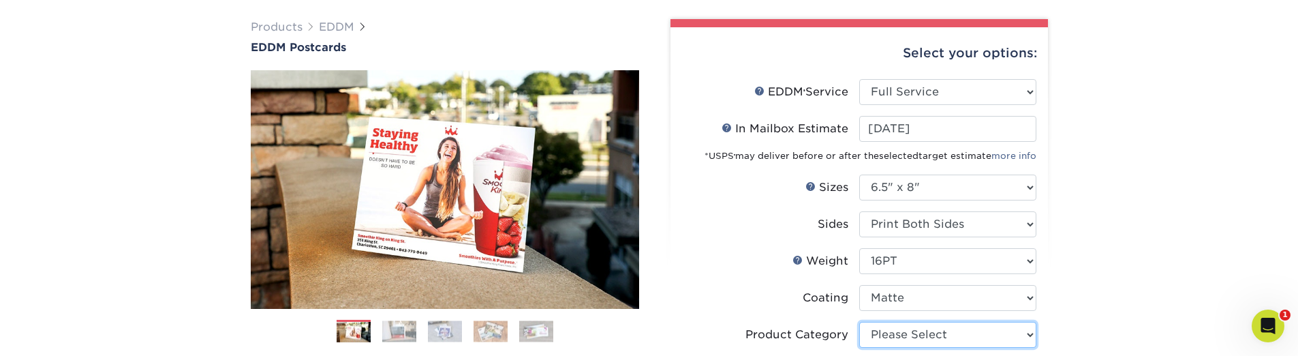
select select "9b7272e0-d6c8-4c3c-8e97-d3a1bcdab858"
click at [859, 322] on select "Please Select Postcards" at bounding box center [947, 335] width 177 height 26
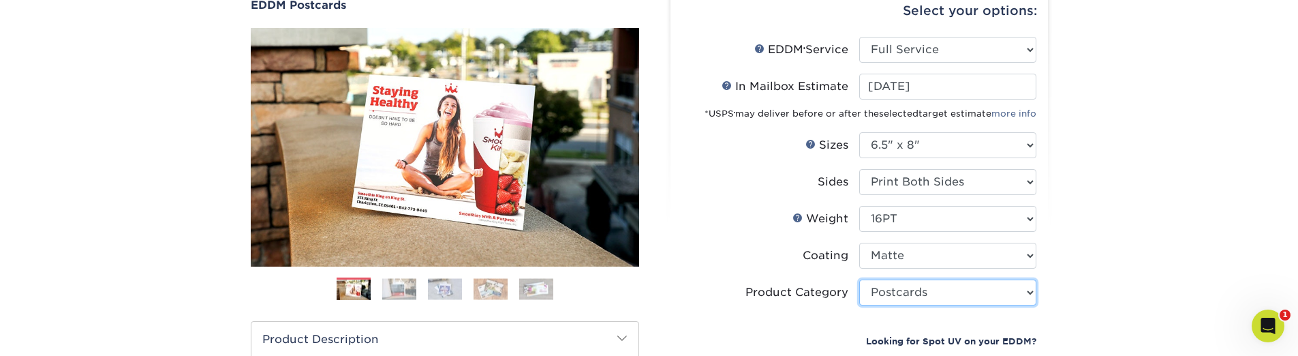
scroll to position [177, 0]
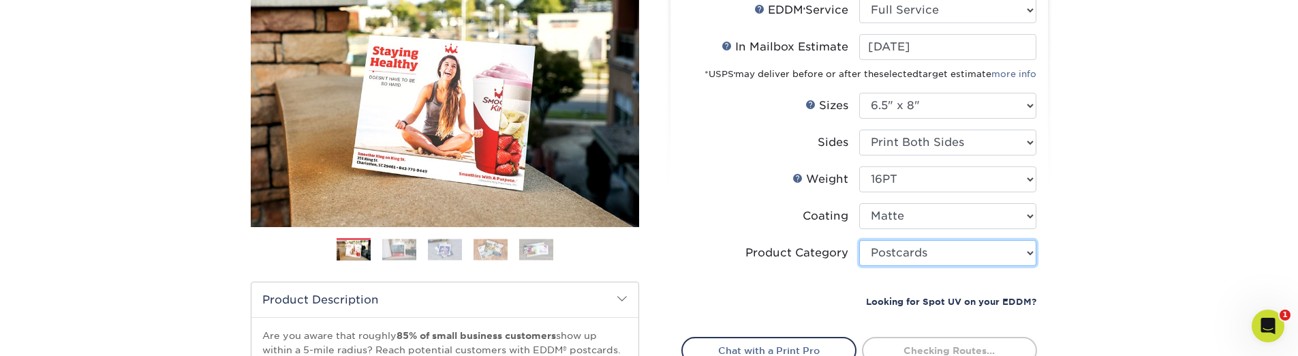
type input "0d2f34e2-947b-42e1-92e7-d2b9bd0eaead"
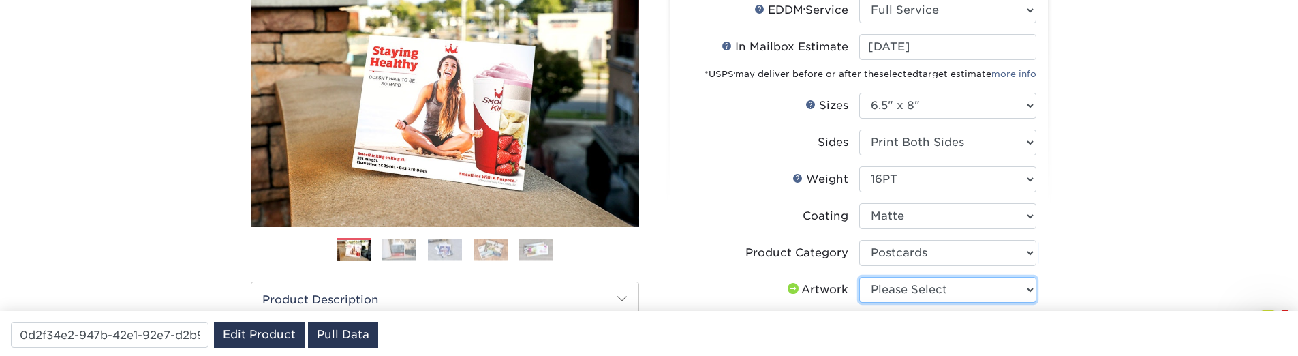
select select "upload"
click at [859, 277] on select "Please Select I will upload files I need a design - $150" at bounding box center [947, 290] width 177 height 26
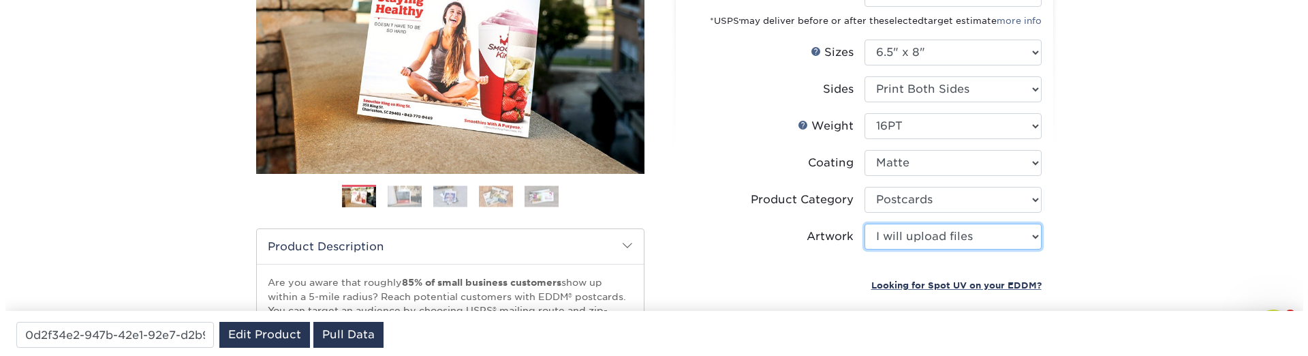
scroll to position [341, 0]
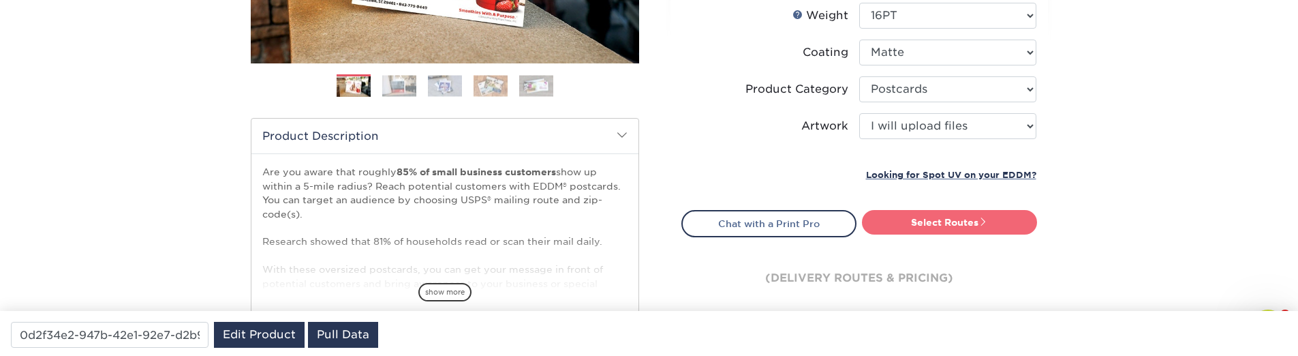
click at [912, 223] on link "Select Routes" at bounding box center [949, 222] width 175 height 25
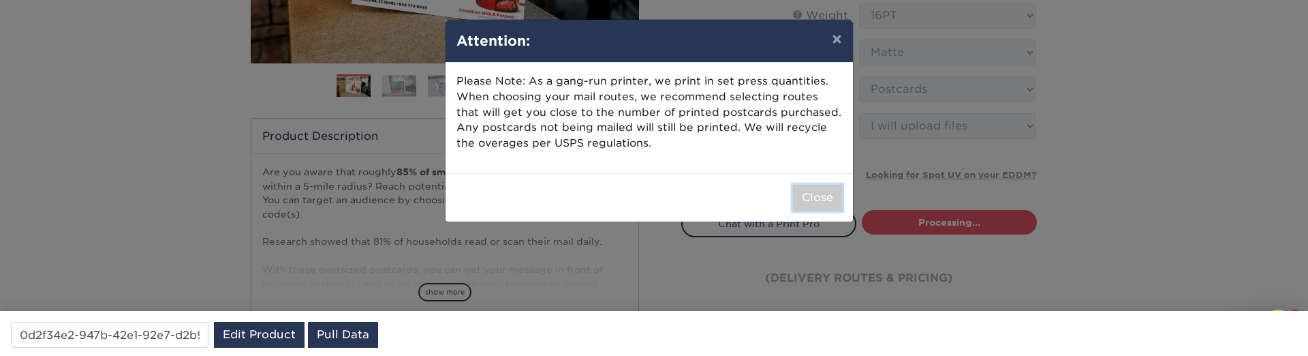
click at [802, 194] on button "Close" at bounding box center [817, 198] width 49 height 26
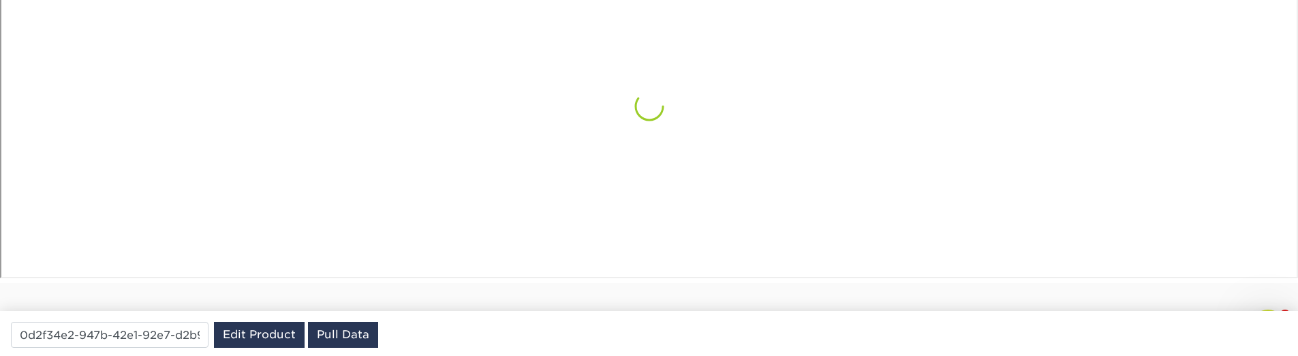
scroll to position [1044, 0]
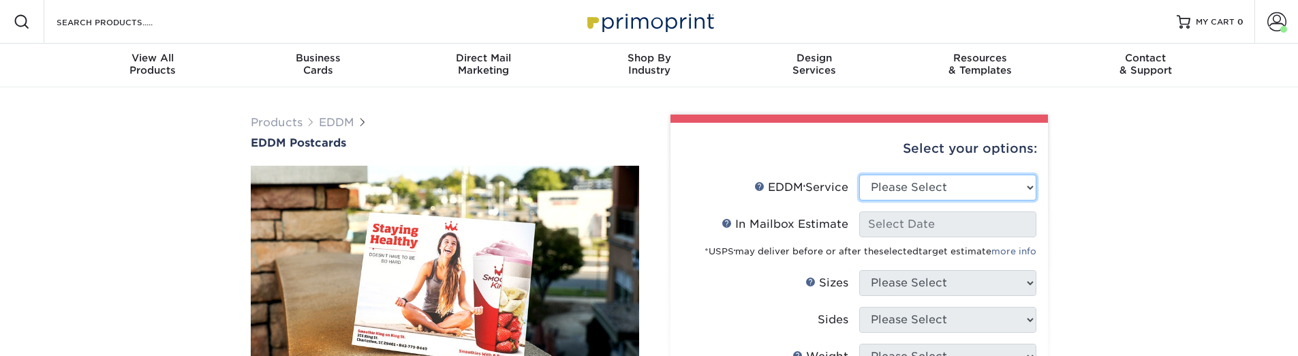
select select "print_only"
click at [859, 174] on select "Please Select Full Service Print Only" at bounding box center [947, 187] width 177 height 26
select select "-1"
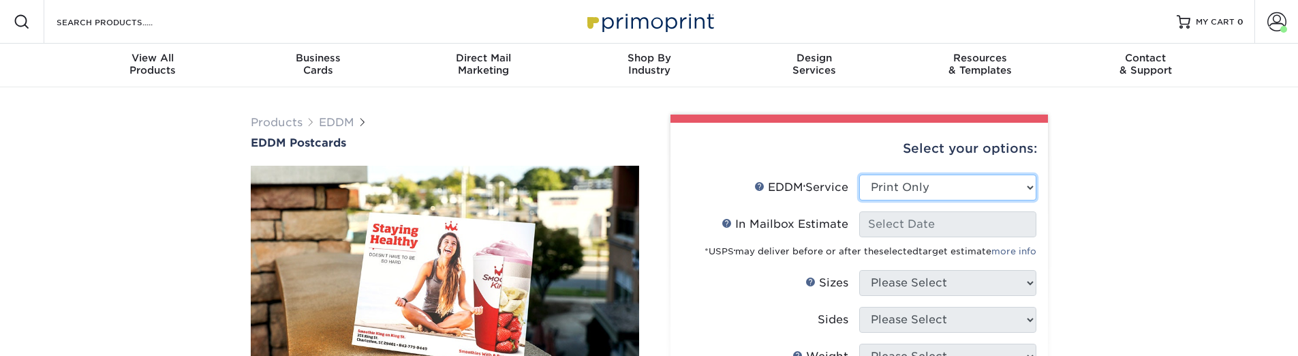
select select "-1"
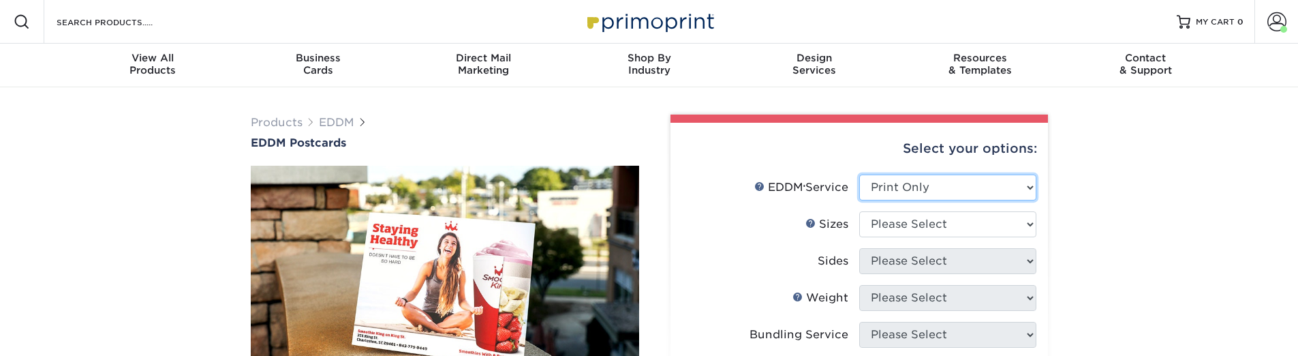
select select "full_service"
click at [859, 174] on select "Please Select Full Service Print Only" at bounding box center [947, 187] width 177 height 26
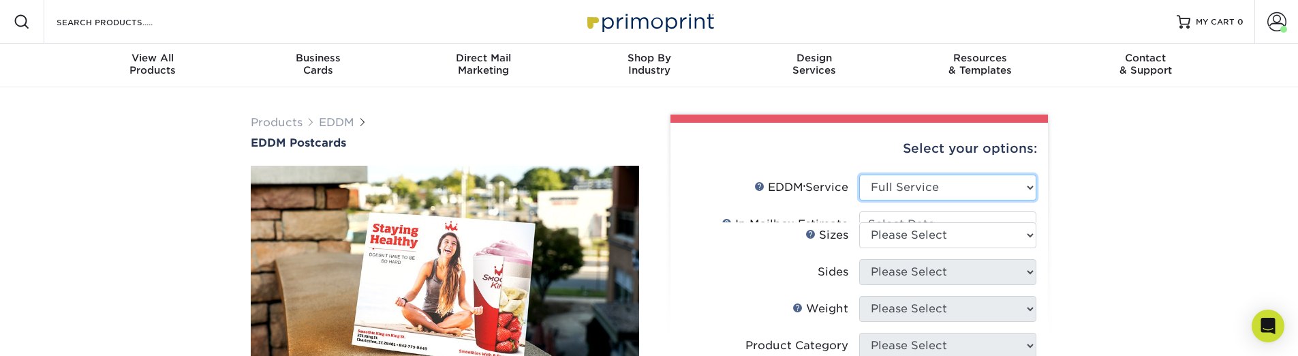
select select "-1"
click at [902, 226] on input "In Mailbox Estimate Help In Mailbox Estimate" at bounding box center [947, 224] width 177 height 26
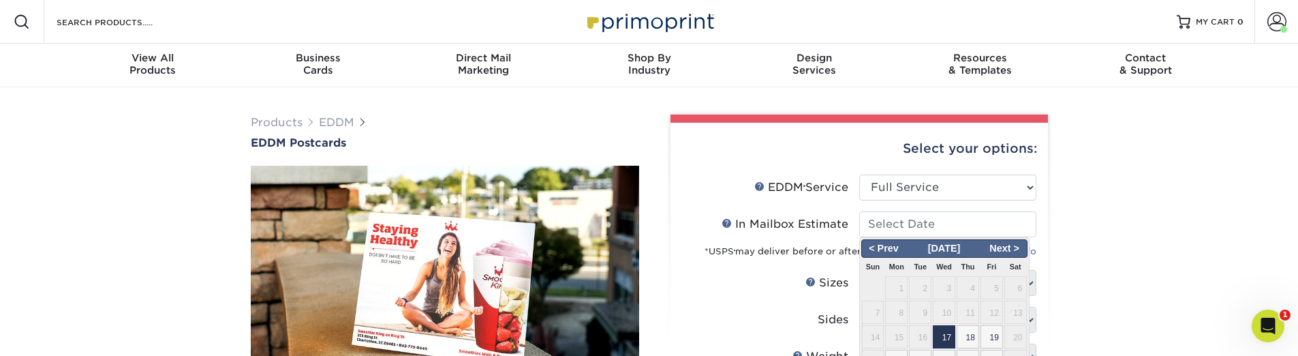
click at [942, 337] on span "17" at bounding box center [944, 336] width 22 height 23
type input "2025-09-17"
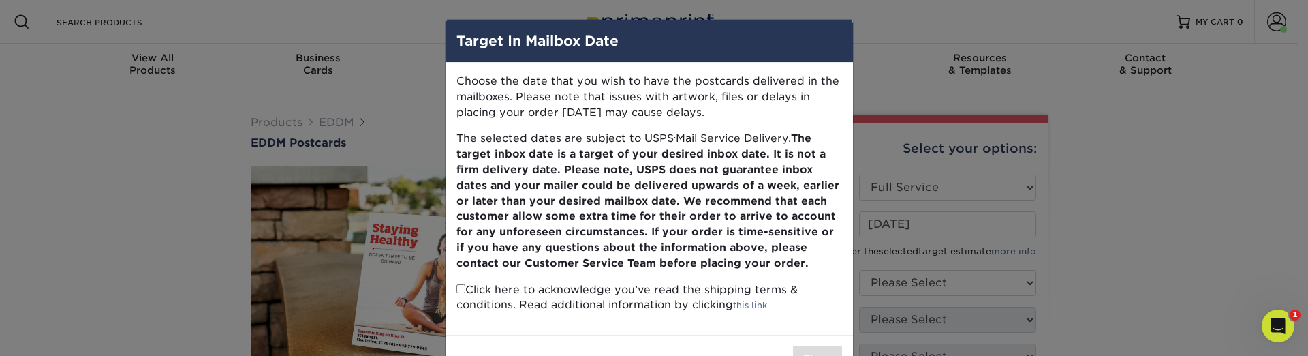
click at [457, 291] on input "checkbox" at bounding box center [461, 288] width 9 height 9
checkbox input "true"
click at [824, 351] on button "Close" at bounding box center [817, 359] width 49 height 26
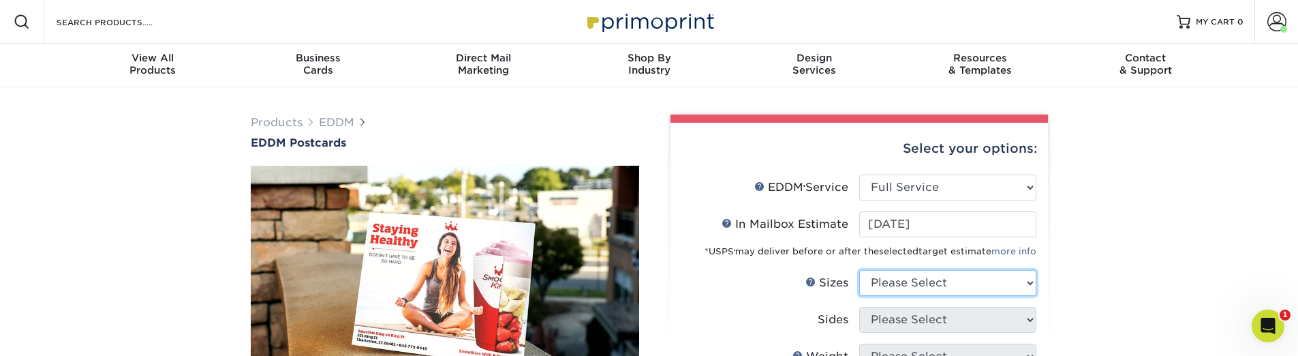
select select "6.50x8.00"
click at [859, 270] on select "Please Select 4.5" x 12" 6" x 12" 6.5" x 8" 6.5" x 9" 6.5" x 12" 7" x 8.5" 8" x…" at bounding box center [947, 283] width 177 height 26
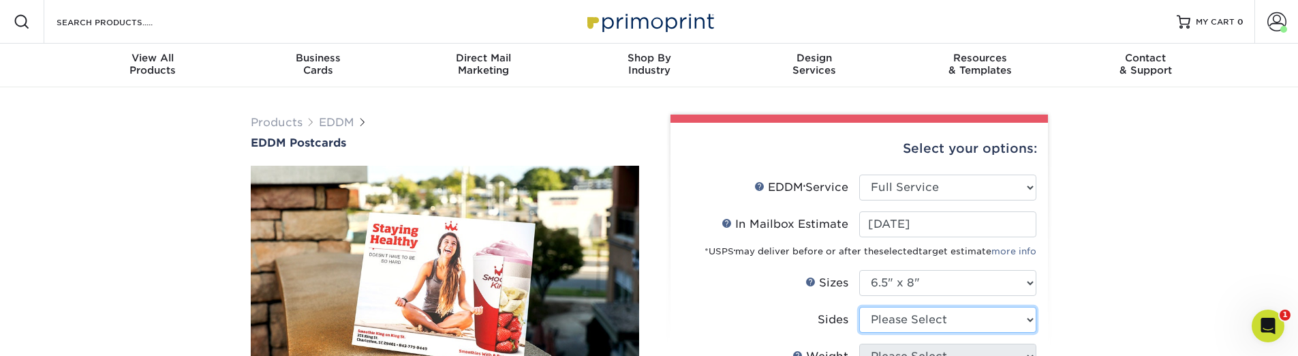
select select "13abbda7-1d64-4f25-8bb2-c179b224825d"
click at [859, 307] on select "Please Select Print Both Sides Print Front Only" at bounding box center [947, 320] width 177 height 26
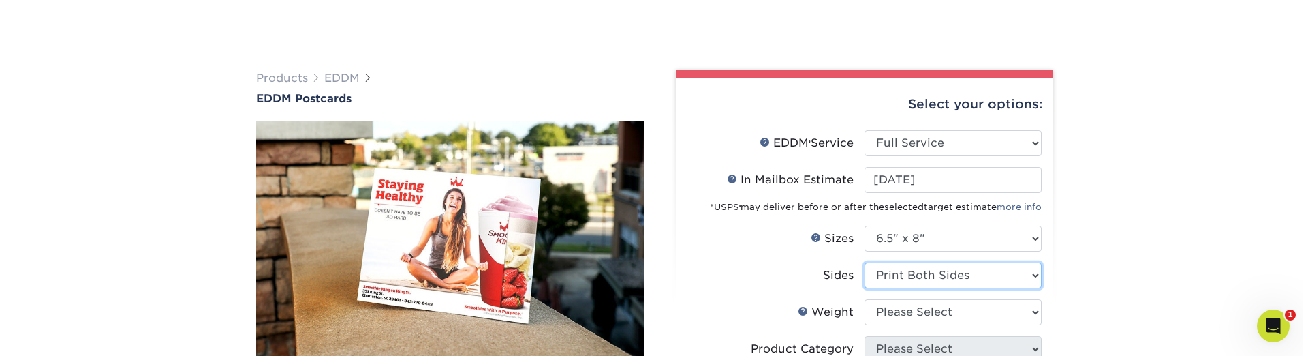
scroll to position [82, 0]
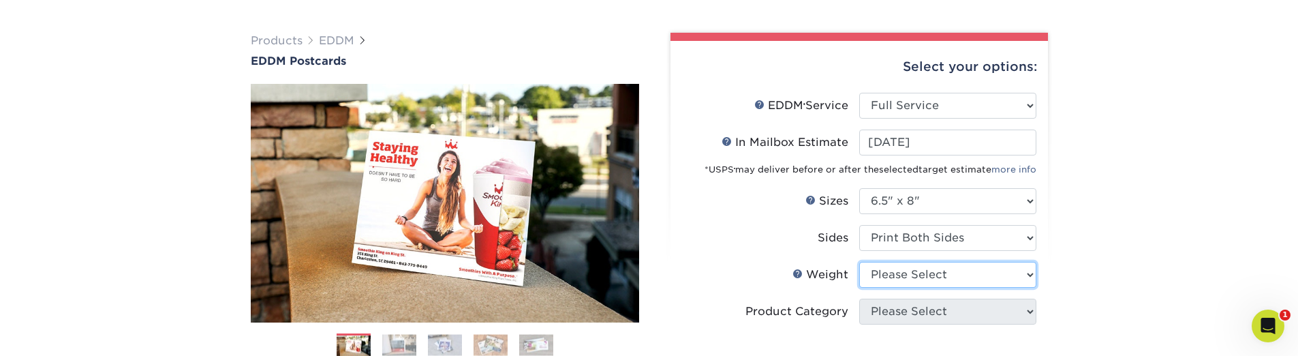
click at [902, 285] on select "Please Select 16PT 14PT" at bounding box center [947, 275] width 177 height 26
select select "16PT"
click at [859, 262] on select "Please Select 16PT 14PT" at bounding box center [947, 275] width 177 height 26
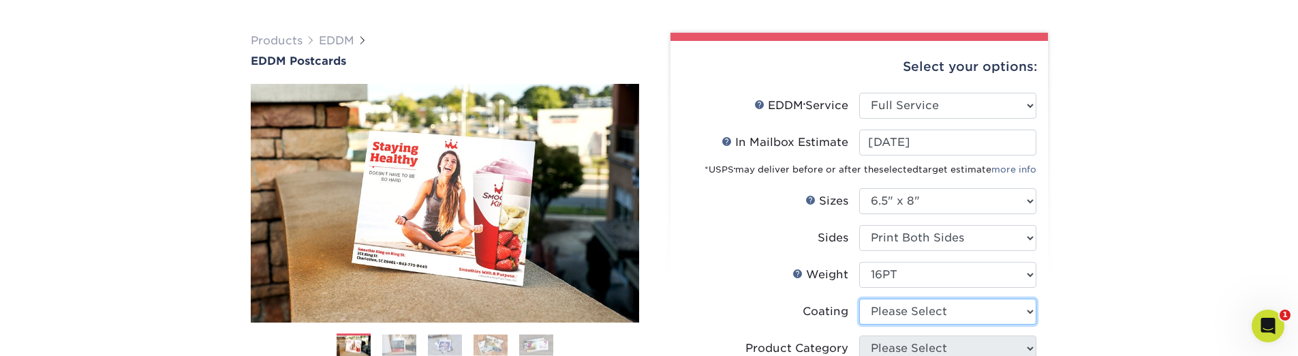
select select "121bb7b5-3b4d-429f-bd8d-bbf80e953313"
click at [859, 298] on select at bounding box center [947, 311] width 177 height 26
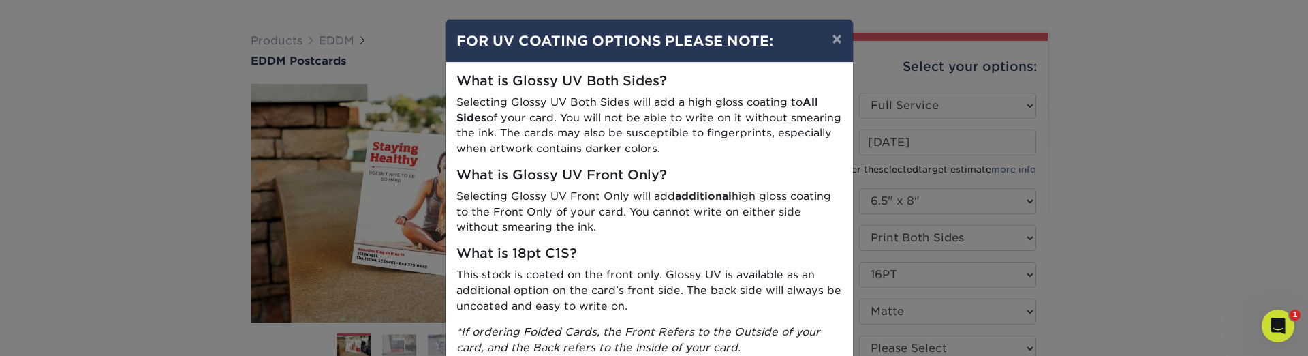
click at [900, 338] on div "× FOR UV COATING OPTIONS PLEASE NOTE: What is Glossy UV Both Sides? Selecting G…" at bounding box center [654, 178] width 1308 height 356
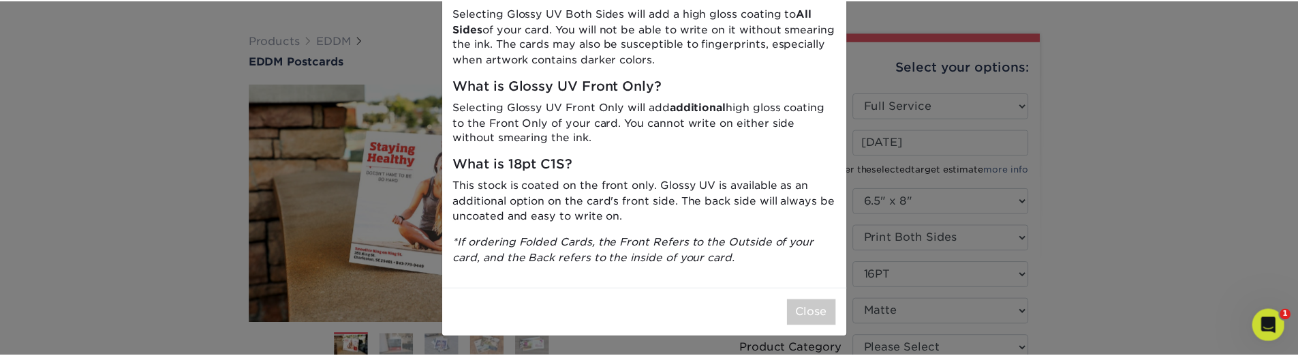
scroll to position [90, 0]
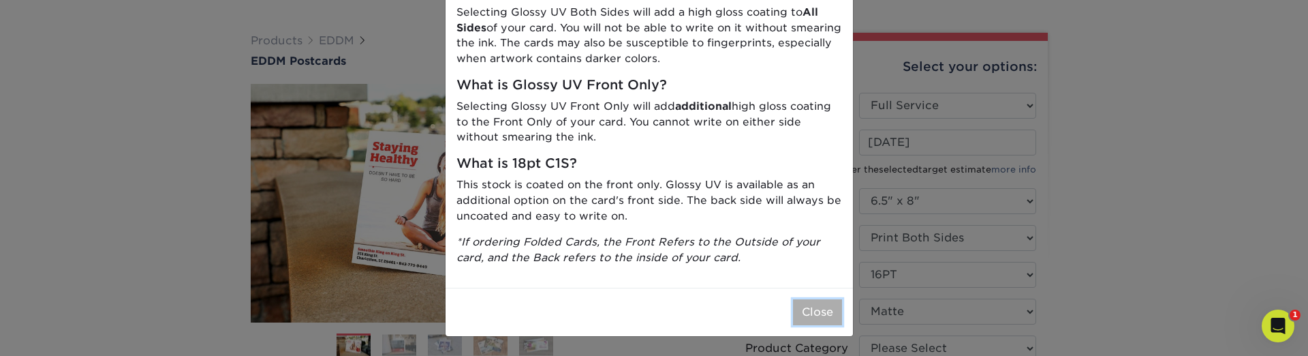
click at [813, 315] on button "Close" at bounding box center [817, 312] width 49 height 26
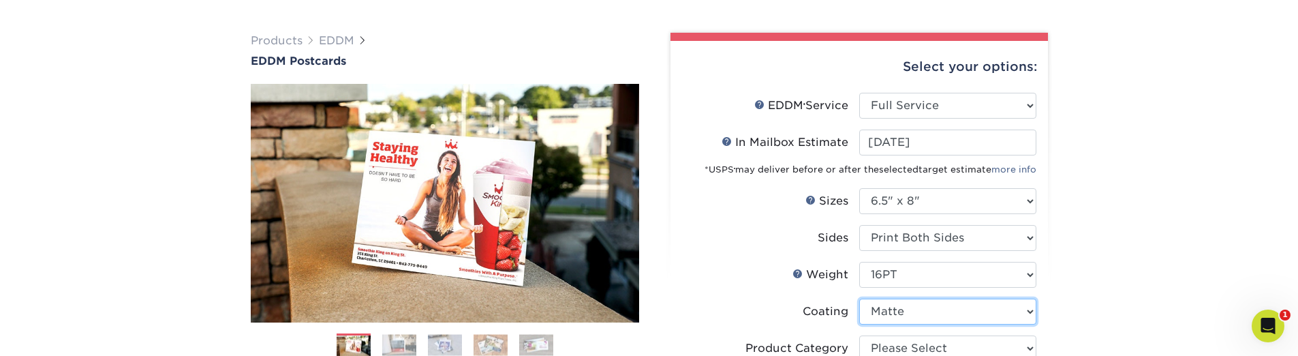
drag, startPoint x: 868, startPoint y: 311, endPoint x: 826, endPoint y: 300, distance: 43.1
click at [826, 300] on li "Coating" at bounding box center [859, 316] width 354 height 37
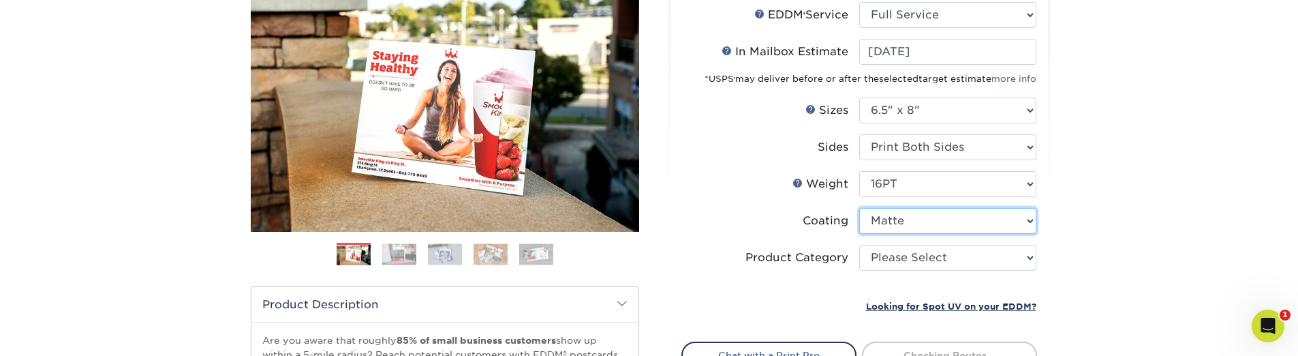
scroll to position [245, 0]
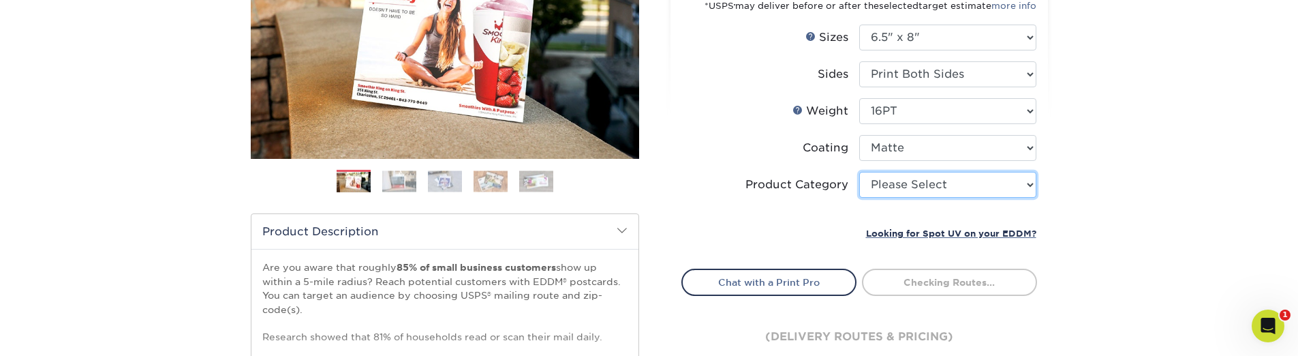
select select "9b7272e0-d6c8-4c3c-8e97-d3a1bcdab858"
click at [859, 172] on select "Please Select Postcards" at bounding box center [947, 185] width 177 height 26
type input "0d2f34e2-947b-42e1-92e7-d2b9bd0eaead"
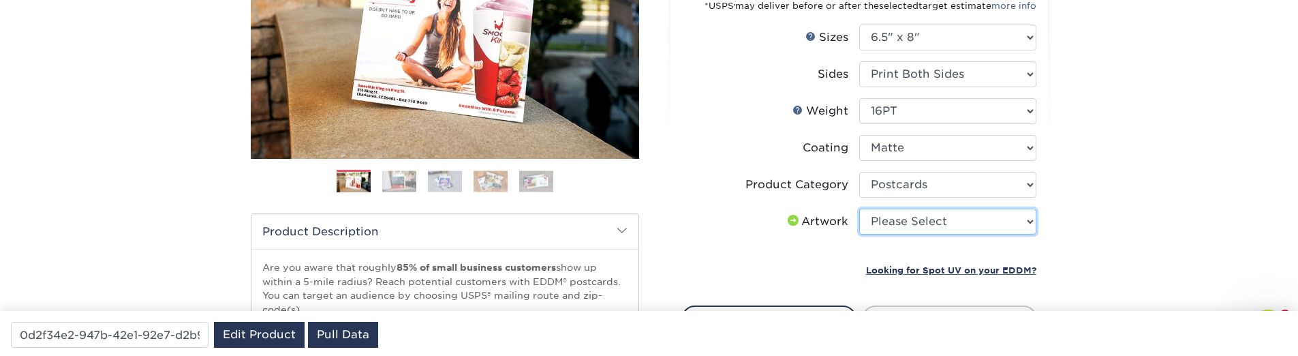
select select "upload"
click at [859, 208] on select "Please Select I will upload files I need a design - $150" at bounding box center [947, 221] width 177 height 26
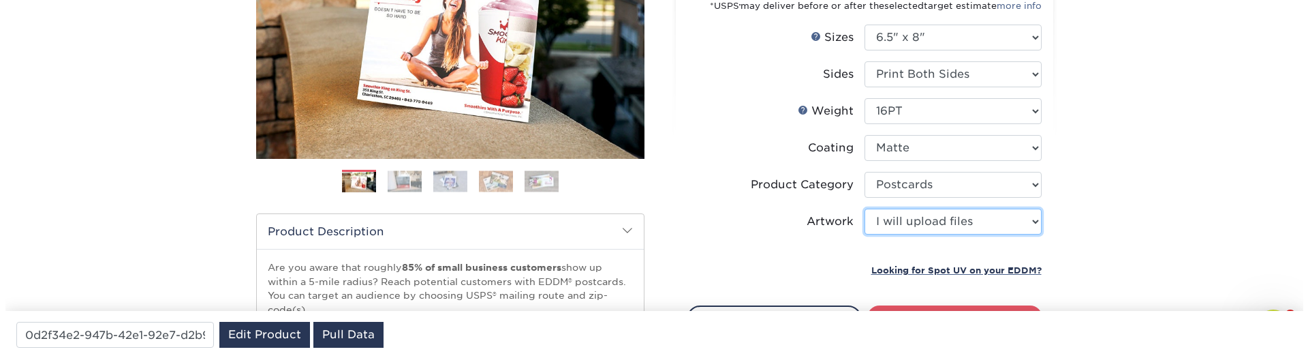
scroll to position [327, 0]
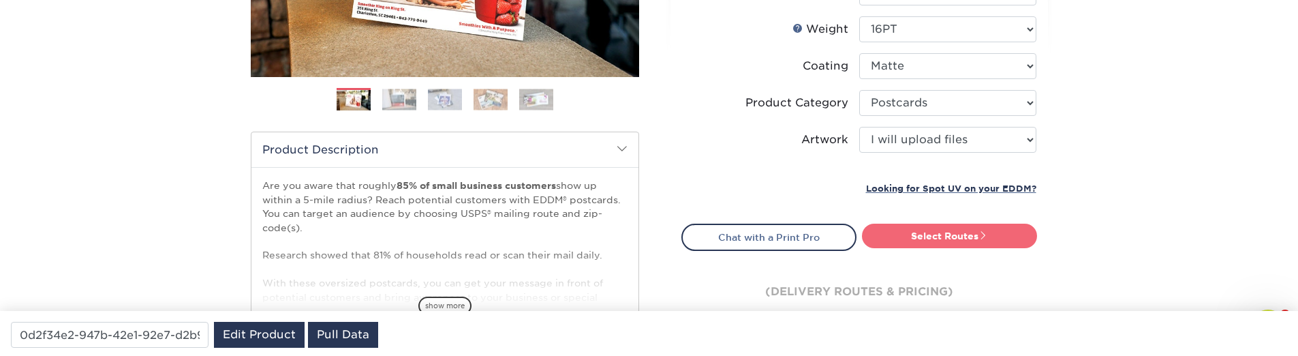
click at [918, 239] on link "Select Routes" at bounding box center [949, 235] width 175 height 25
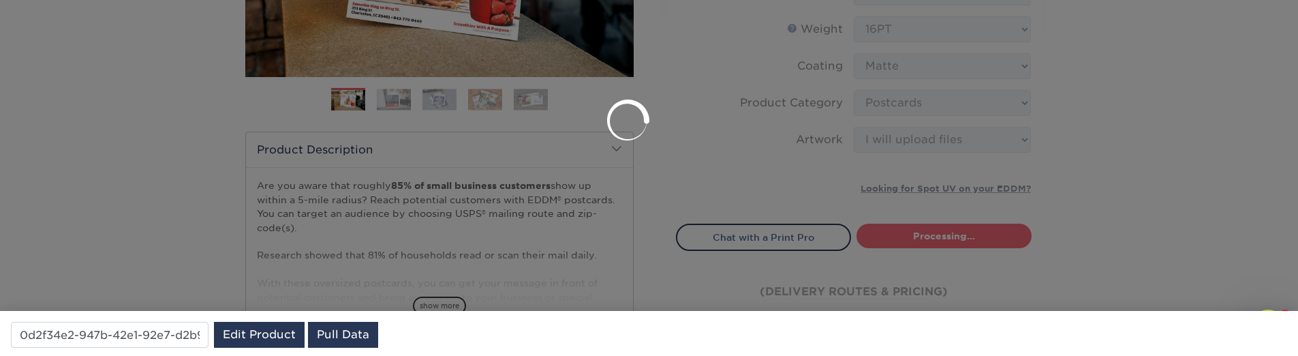
scroll to position [0, 0]
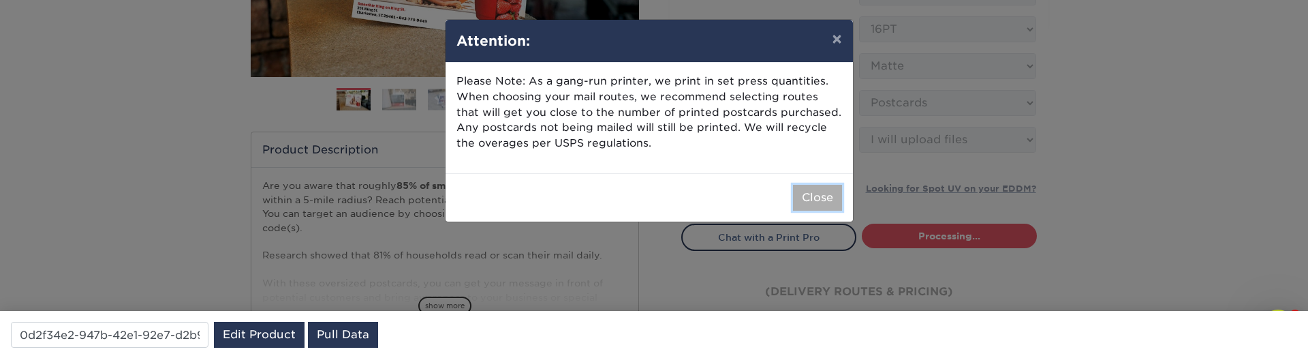
click at [829, 200] on button "Close" at bounding box center [817, 198] width 49 height 26
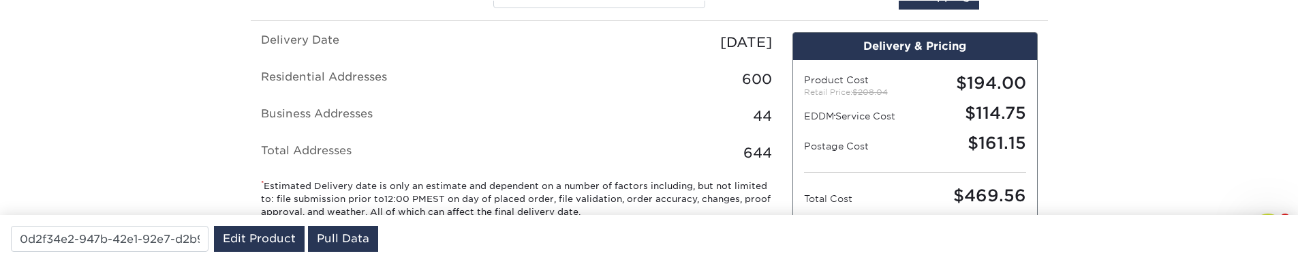
scroll to position [857, 0]
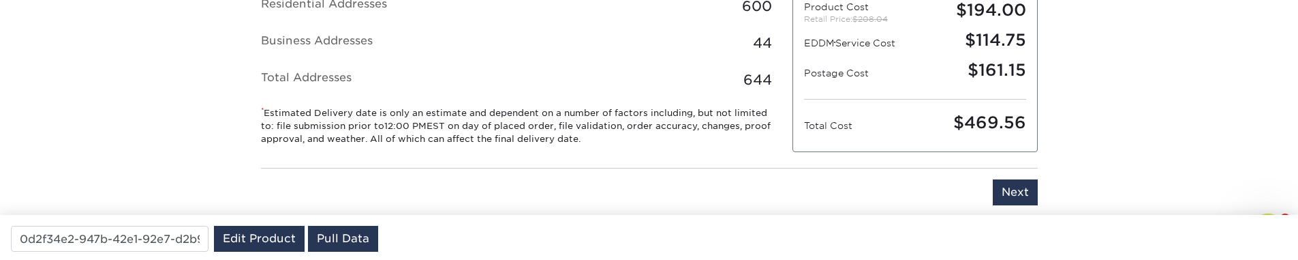
scroll to position [939, 0]
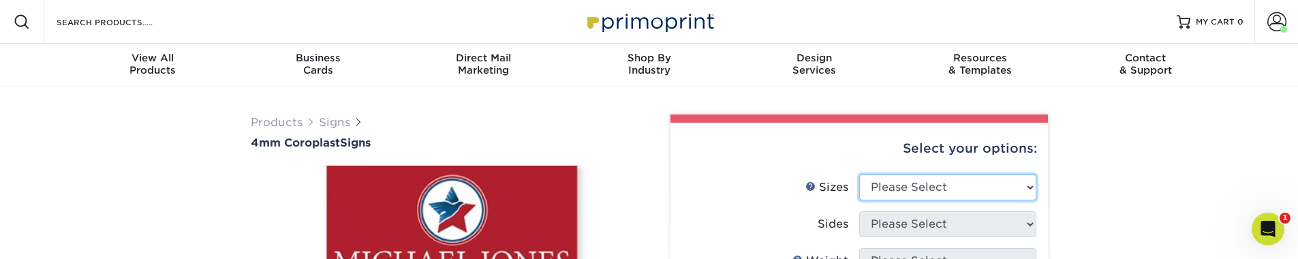
select select "18.00x24.00"
click at [859, 174] on select "Please Select 12" x 18" 18" x 24" 24" x 24" 24" x 36"" at bounding box center [947, 187] width 177 height 26
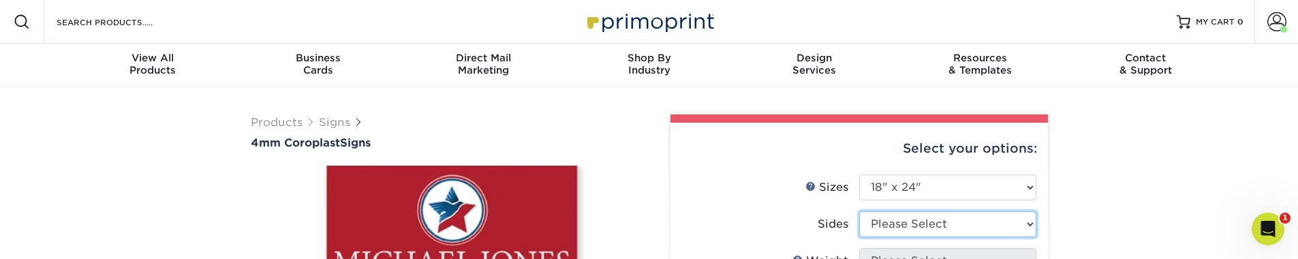
select select "13abbda7-1d64-4f25-8bb2-c179b224825d"
click at [859, 211] on select "Please Select Print Both Sides Print Front Only" at bounding box center [947, 224] width 177 height 26
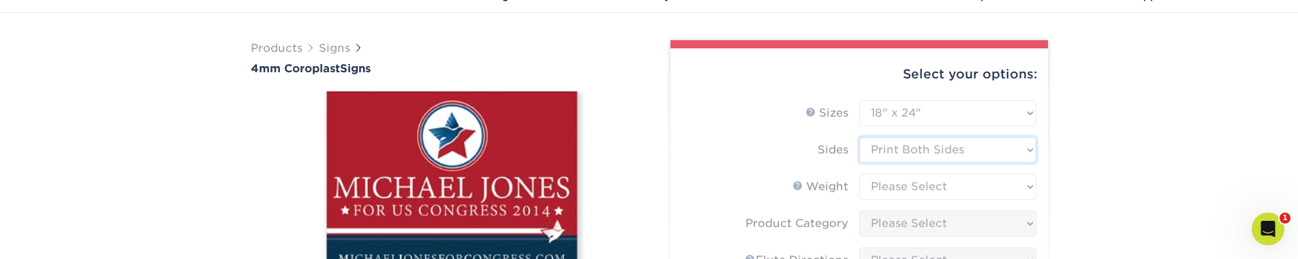
scroll to position [164, 0]
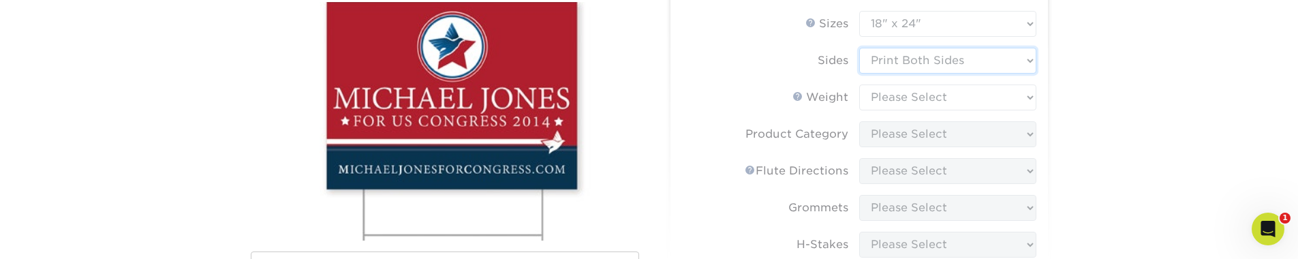
type input "a5ef0f1d-c3ff-4571-8b48-9a51c5094d99"
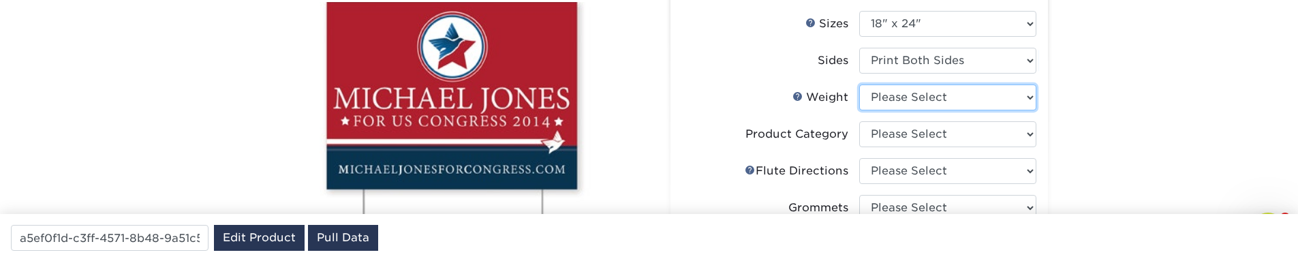
select select "4CORO"
click at [859, 84] on select "Please Select 4CORO" at bounding box center [947, 97] width 177 height 26
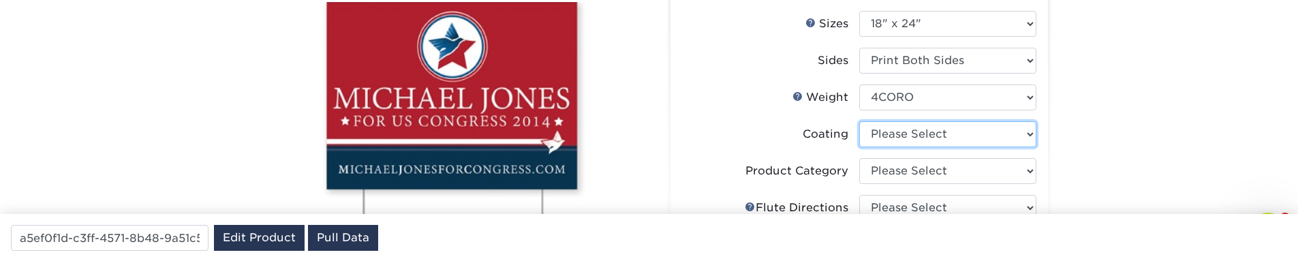
select select "3e7618de-abca-4bda-9f97-8b9129e913d8"
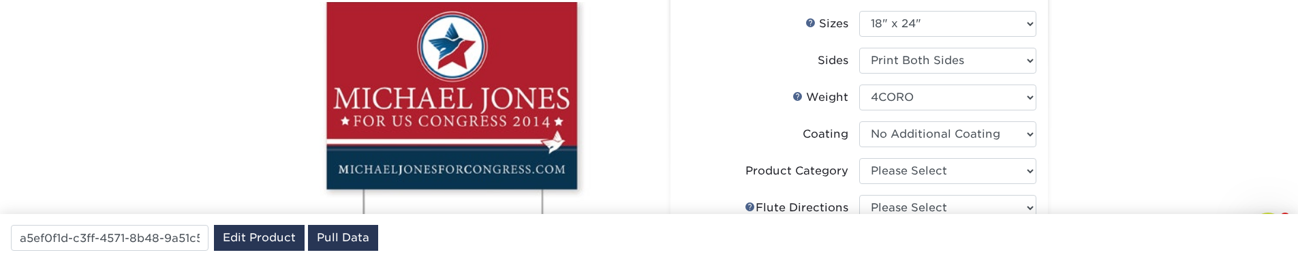
click at [859, 121] on select at bounding box center [947, 134] width 177 height 26
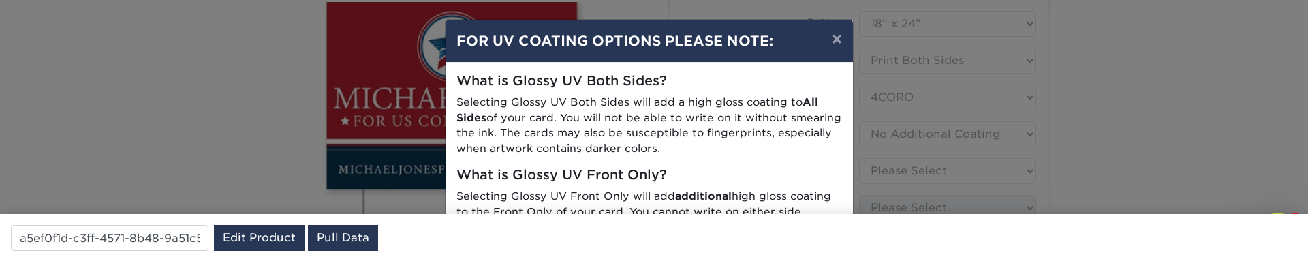
click at [928, 170] on div "× FOR UV COATING OPTIONS PLEASE NOTE: What is Glossy UV Both Sides? Selecting G…" at bounding box center [654, 129] width 1308 height 259
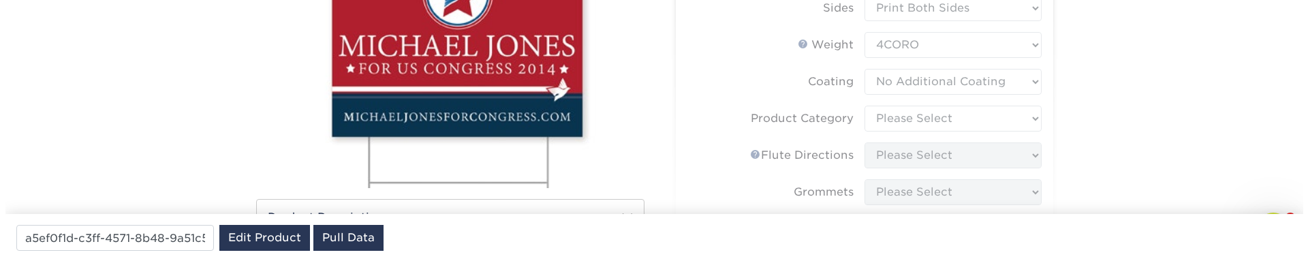
scroll to position [245, 0]
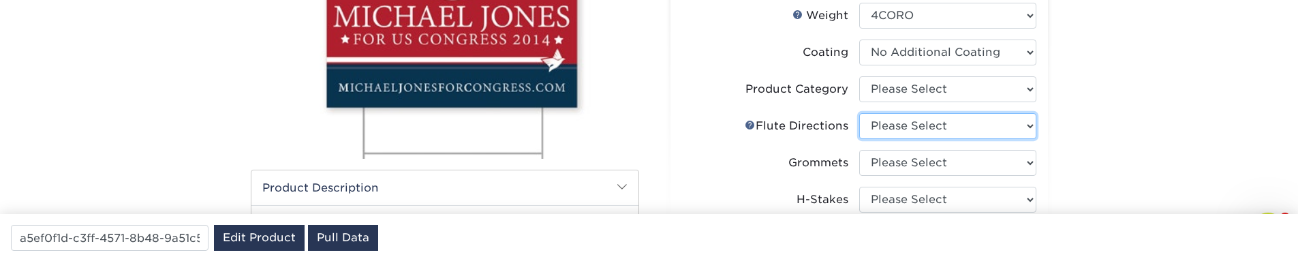
drag, startPoint x: 914, startPoint y: 129, endPoint x: 925, endPoint y: 97, distance: 33.8
click at [925, 98] on ul "Sizes Help Sizes Please Select 12" x 18" 18" x 24" 24" x 24" 24" x 36" Sides Pl…" at bounding box center [859, 209] width 356 height 561
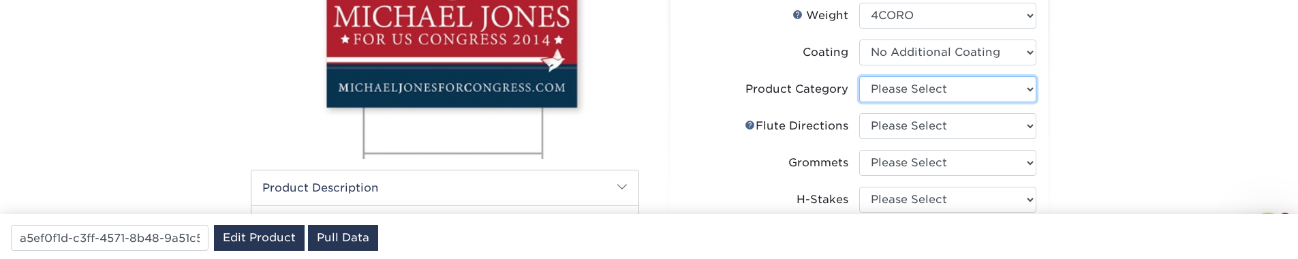
select select "b3582ed5-6912-492c-8440-2cc51afdb8e1"
click at [859, 76] on select "Please Select Coroplast Signs" at bounding box center [947, 89] width 177 height 26
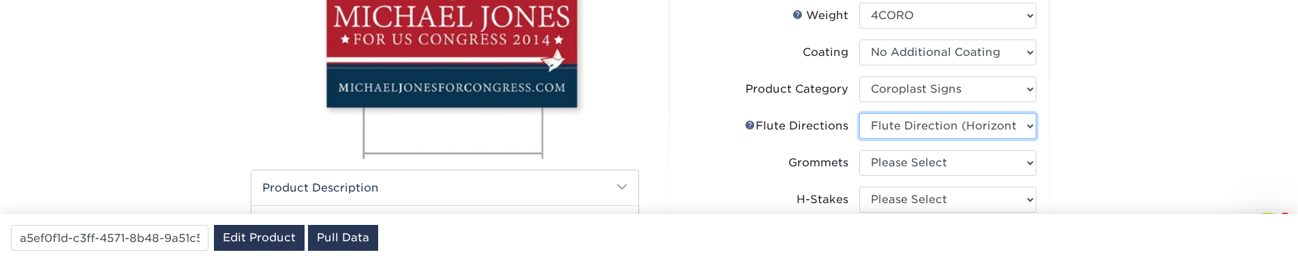
click at [859, 113] on select "Please Select Flute Direction (Horizontal) Flute Direction (Vertical)" at bounding box center [947, 126] width 177 height 26
select select "b9474d6d-25b7-40b8-b284-85b7690982f8"
click at [859, 113] on select "Please Select Flute Direction (Horizontal) Flute Direction (Vertical)" at bounding box center [947, 126] width 177 height 26
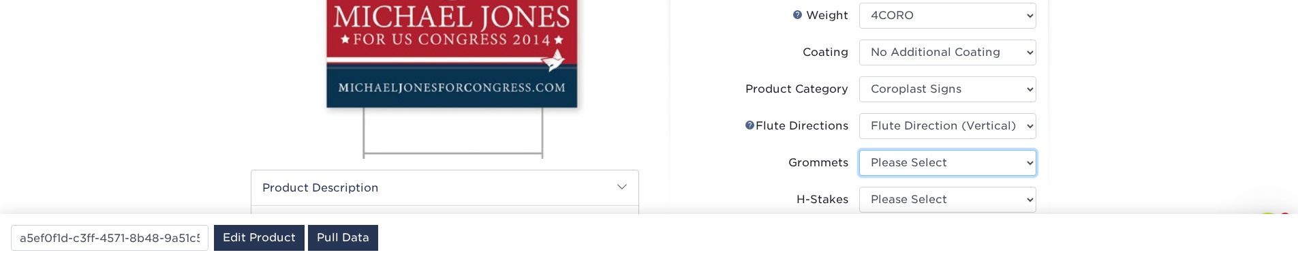
select select "90d329df-db80-4206-b821-ff9d3f363977"
click at [859, 150] on select "Please Select No Grommets Yes, Grommet All 4 Corners Yes, Grommets Top Corners …" at bounding box center [947, 163] width 177 height 26
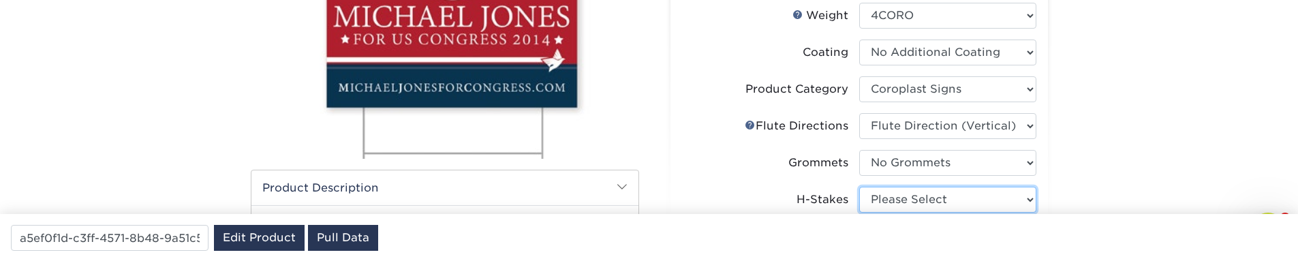
select select "8c85e97e-8b3a-46d2-b88d-acee5fa20222"
click at [859, 187] on select "Please Select No H-Stakes Yes" at bounding box center [947, 200] width 177 height 26
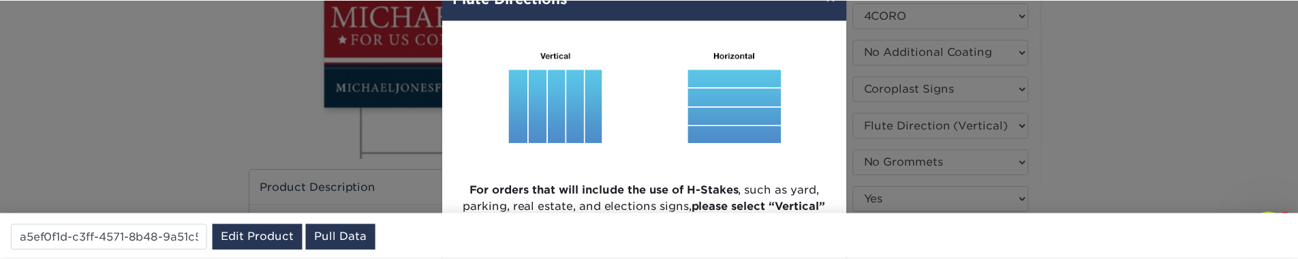
scroll to position [82, 0]
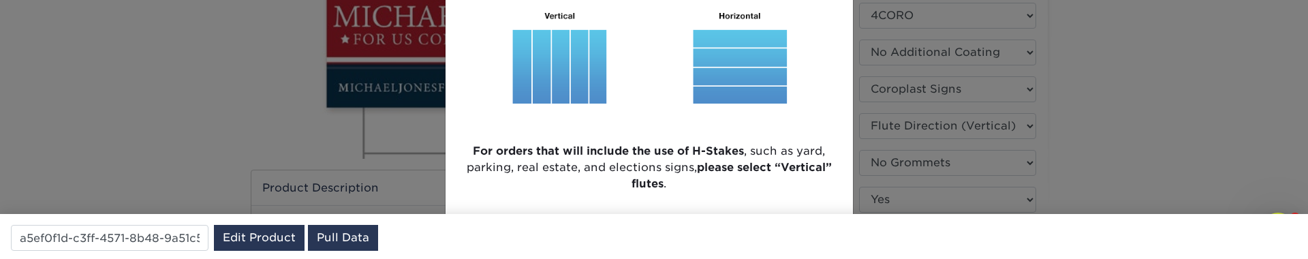
click at [940, 166] on div "× Flute Directions For orders that will include the use of H-Stakes , such as y…" at bounding box center [654, 129] width 1308 height 259
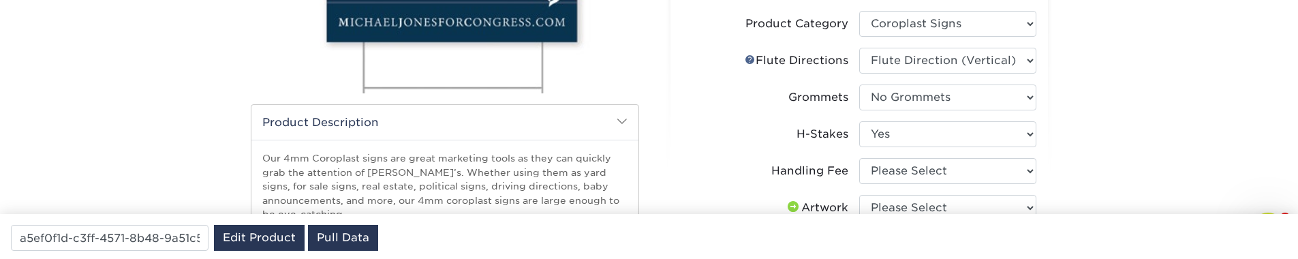
scroll to position [409, 0]
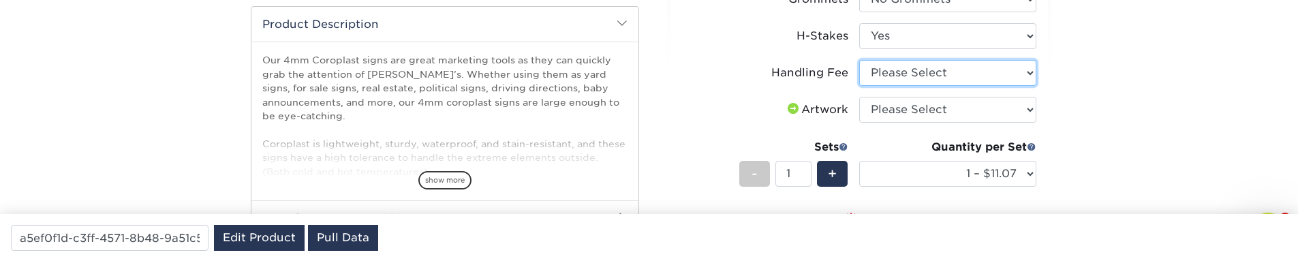
select select "ab74c079-444c-4260-ae6a-e09bdee8073c"
click at [859, 60] on select "Please Select Handling Fee" at bounding box center [947, 73] width 177 height 26
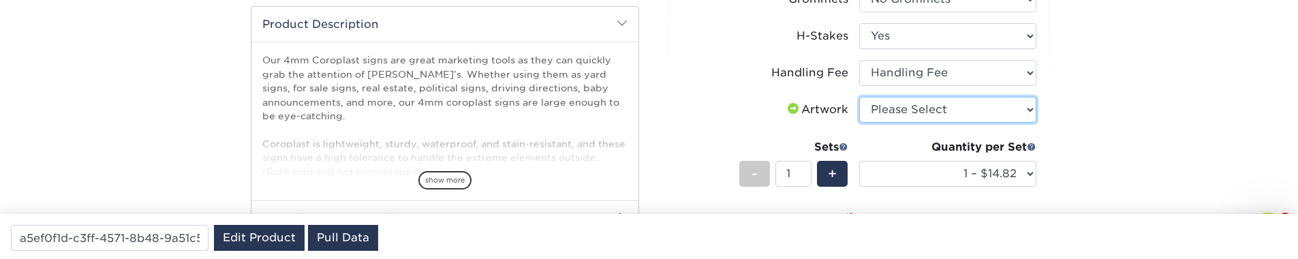
select select "upload"
click at [859, 97] on select "Please Select I will upload files I need a design - $50" at bounding box center [947, 110] width 177 height 26
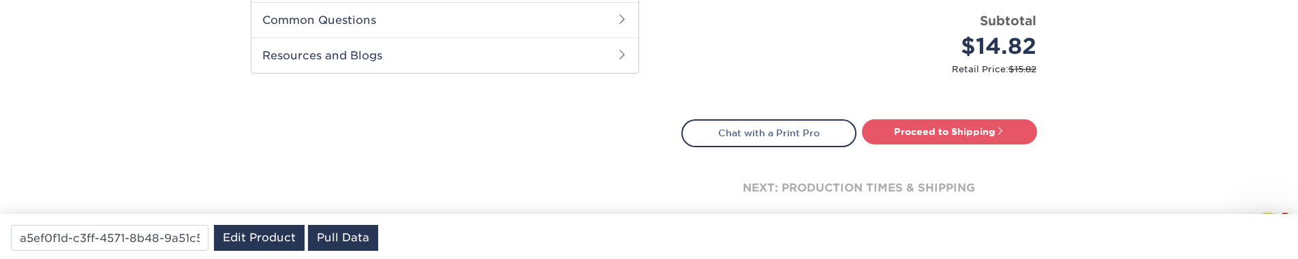
scroll to position [654, 0]
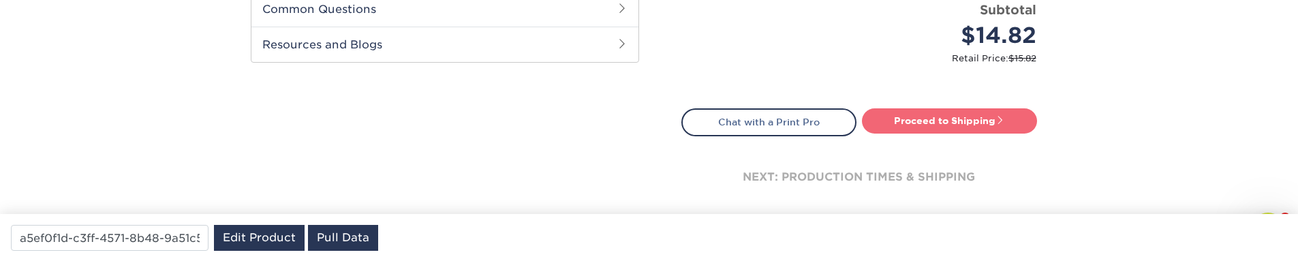
click at [927, 122] on link "Proceed to Shipping" at bounding box center [949, 120] width 175 height 25
type input "Set 1"
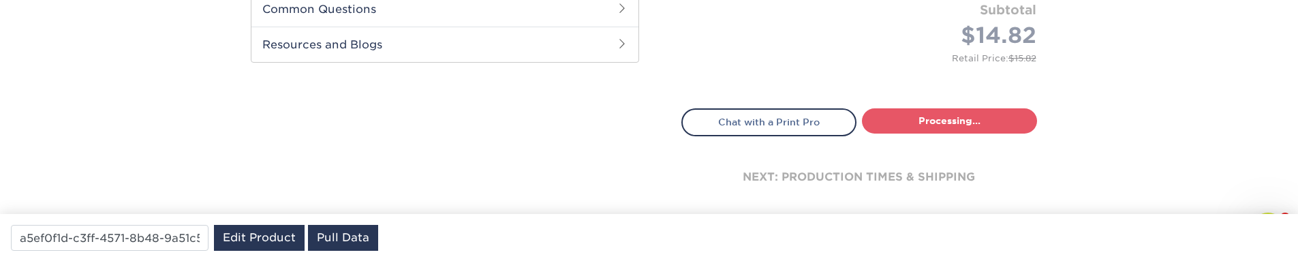
select select "50c06345-a249-42ab-88c2-6fb2757842e6"
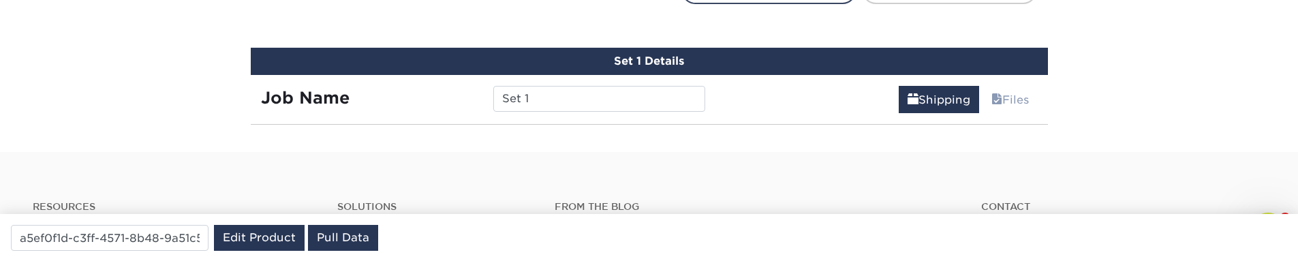
scroll to position [800, 0]
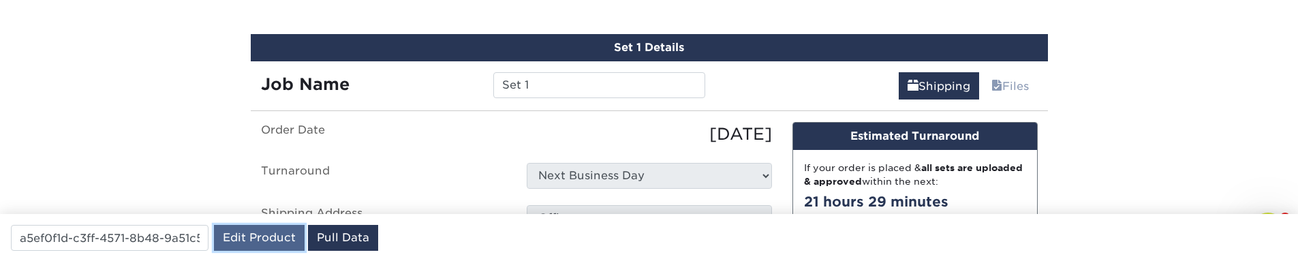
click at [258, 236] on link "Edit Product" at bounding box center [259, 238] width 91 height 26
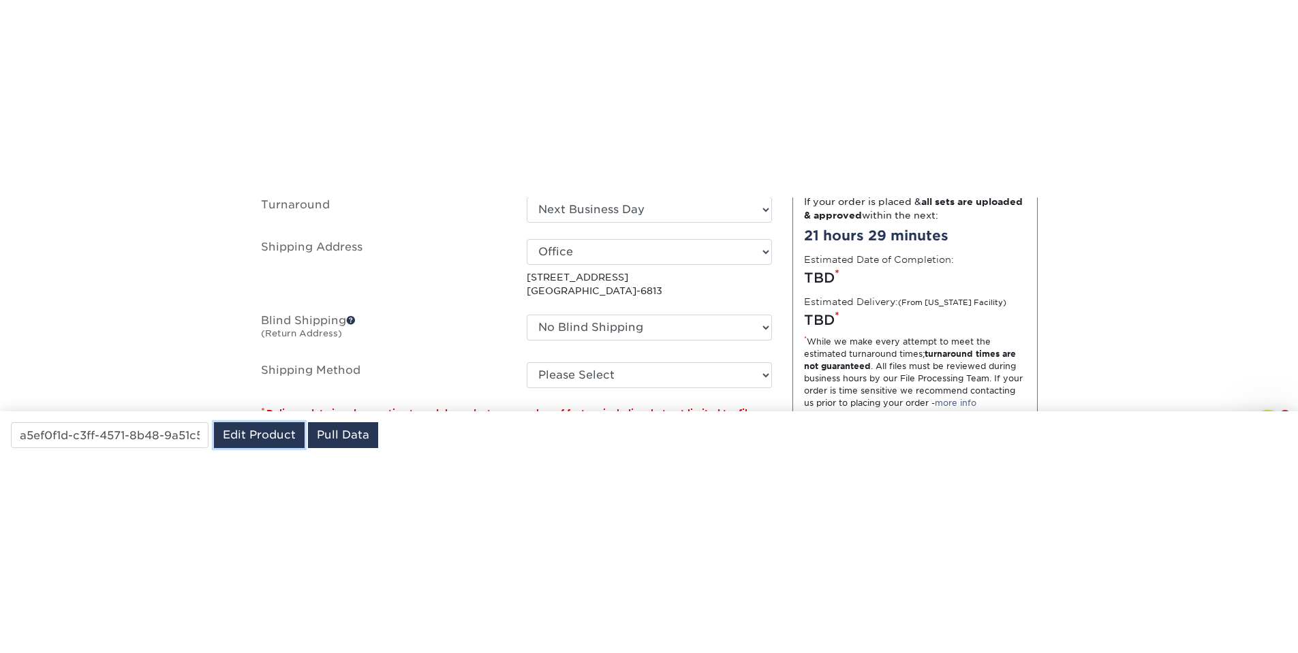
scroll to position [1045, 0]
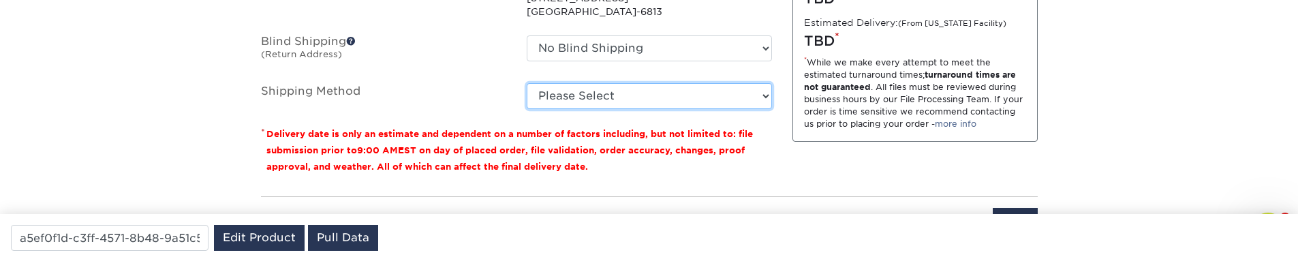
drag, startPoint x: 621, startPoint y: 99, endPoint x: 489, endPoint y: 115, distance: 133.9
click at [479, 119] on fieldset "Order Date [DATE] [GEOGRAPHIC_DATA] Select One Next Business Day Shipping Addre…" at bounding box center [516, 1] width 511 height 249
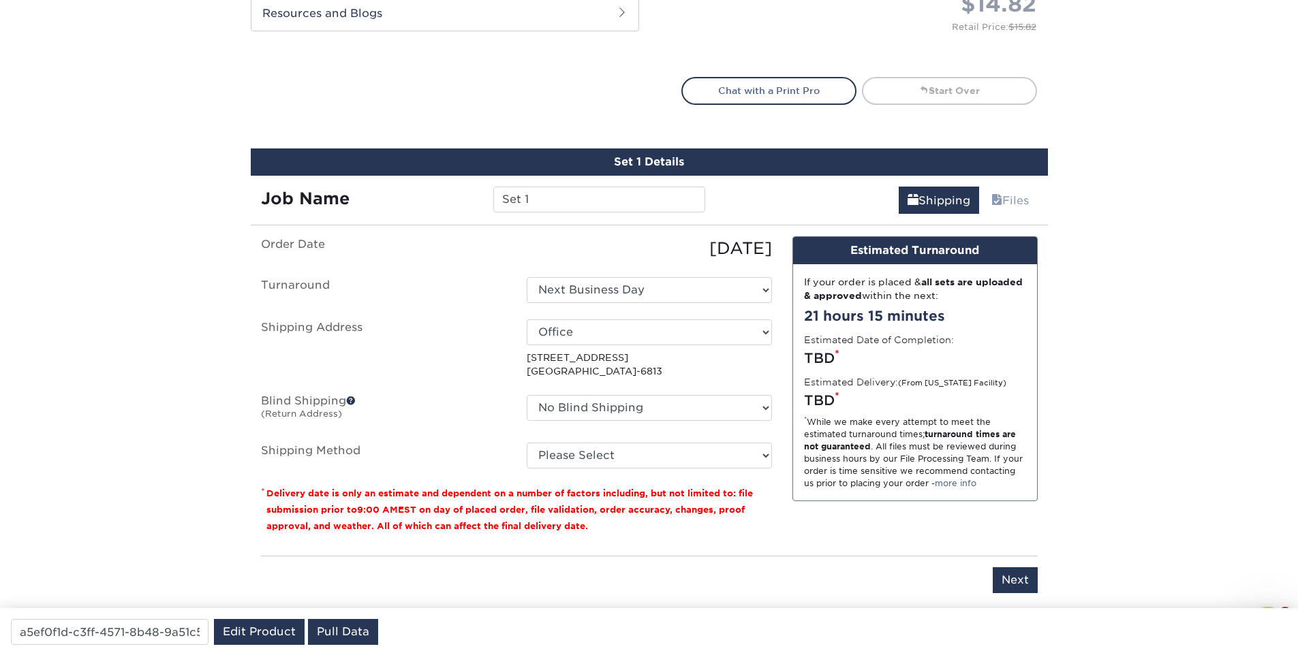
scroll to position [473, 0]
